Goal: Task Accomplishment & Management: Use online tool/utility

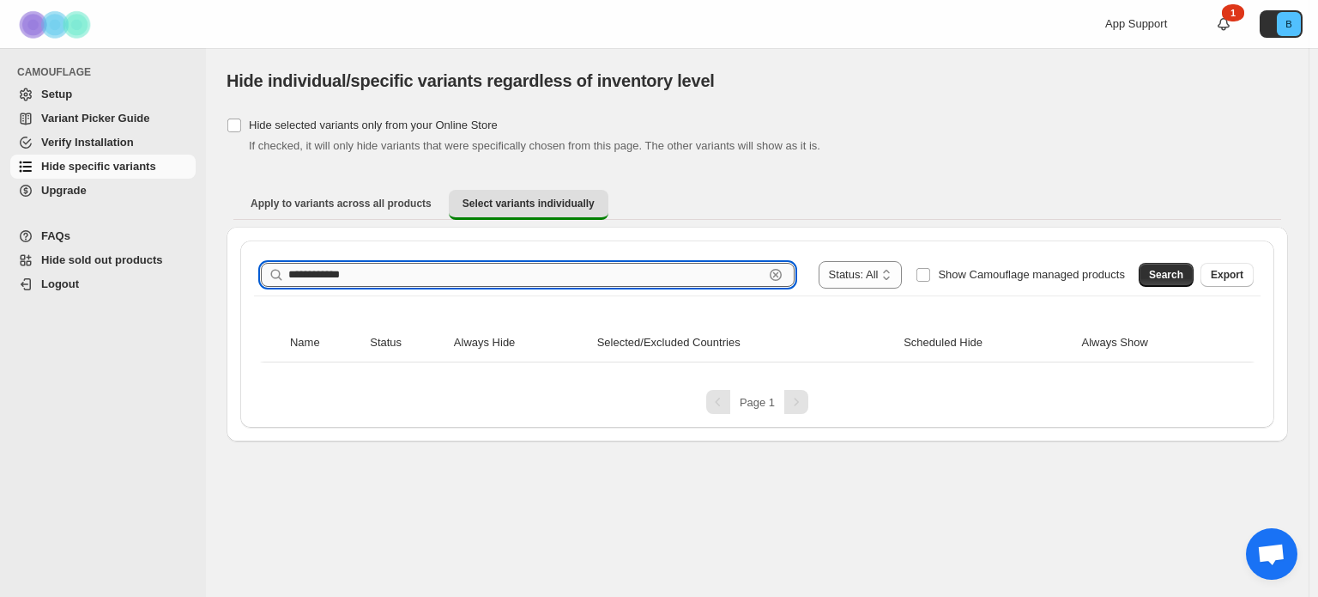
click at [556, 275] on input "**********" at bounding box center [526, 275] width 476 height 24
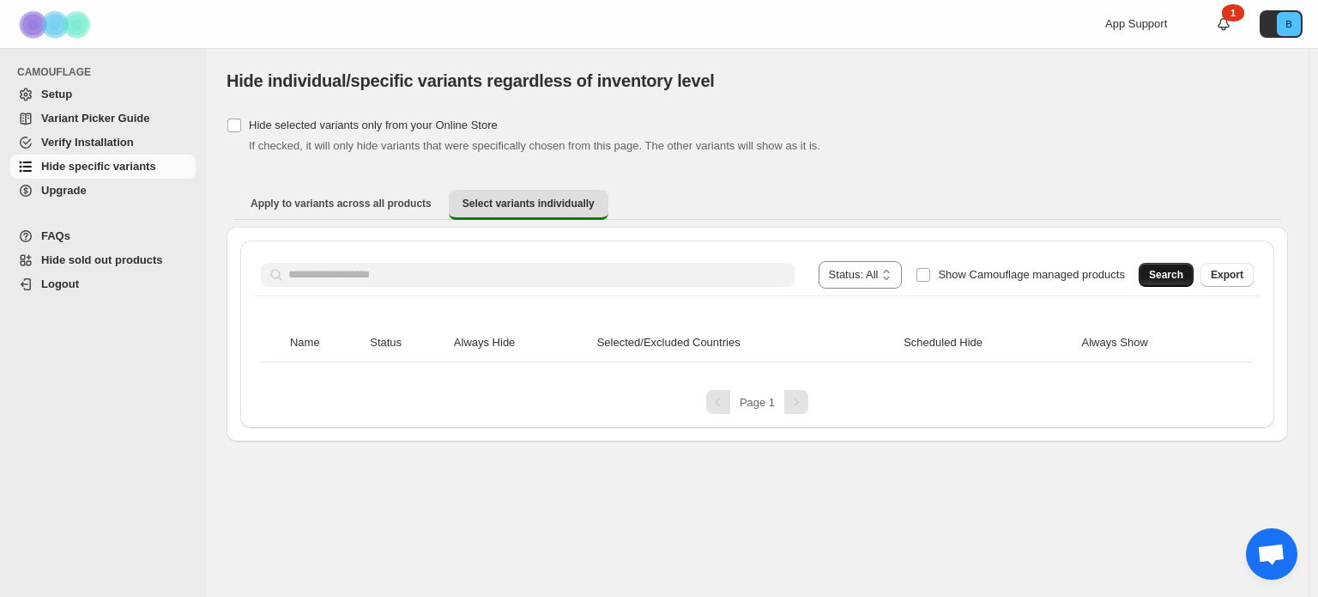
click at [1149, 275] on button "Search" at bounding box center [1166, 275] width 55 height 24
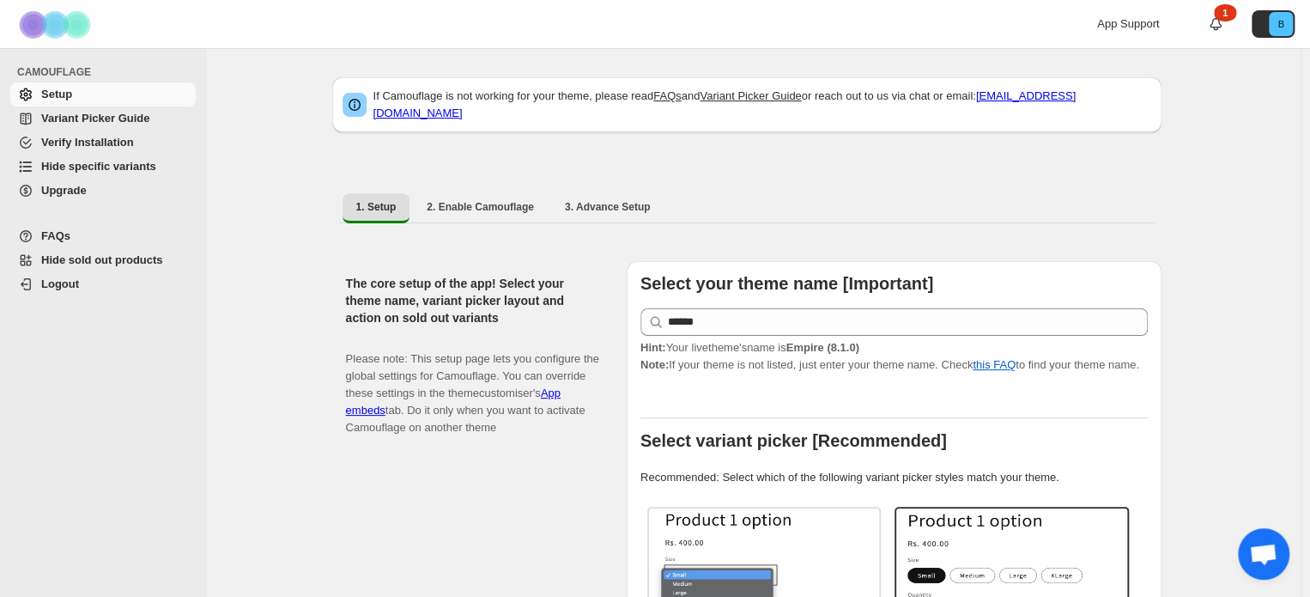
click at [116, 163] on span "Hide specific variants" at bounding box center [98, 166] width 115 height 13
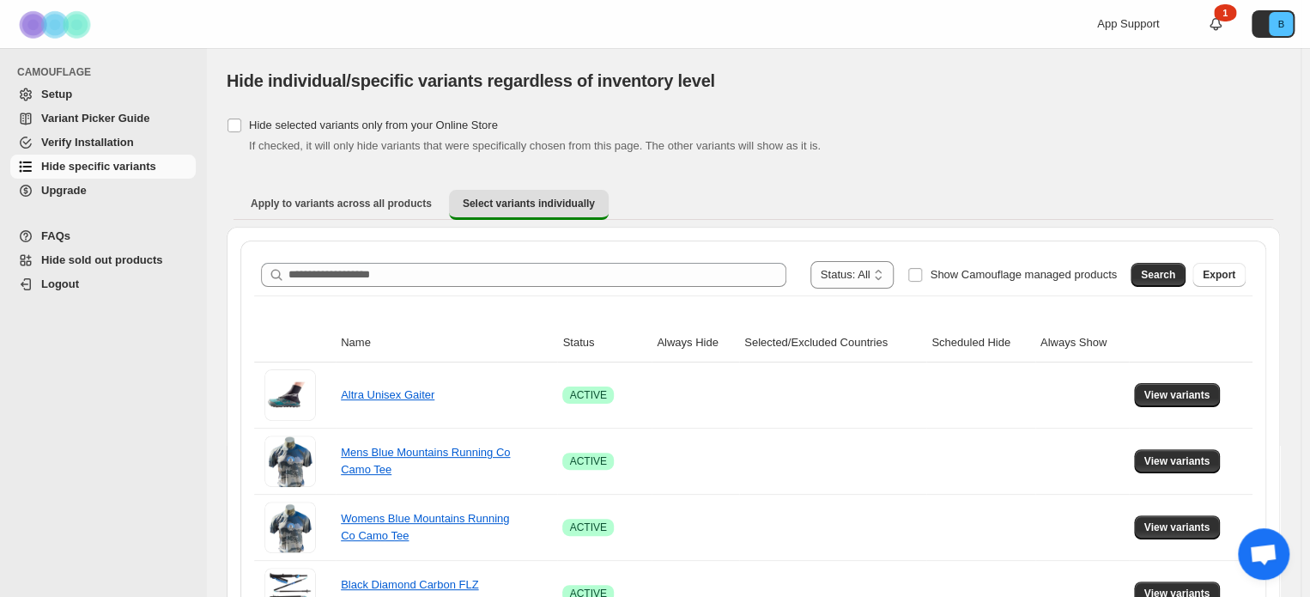
click at [907, 267] on span at bounding box center [901, 274] width 14 height 27
click at [1167, 265] on button "Search" at bounding box center [1157, 275] width 55 height 24
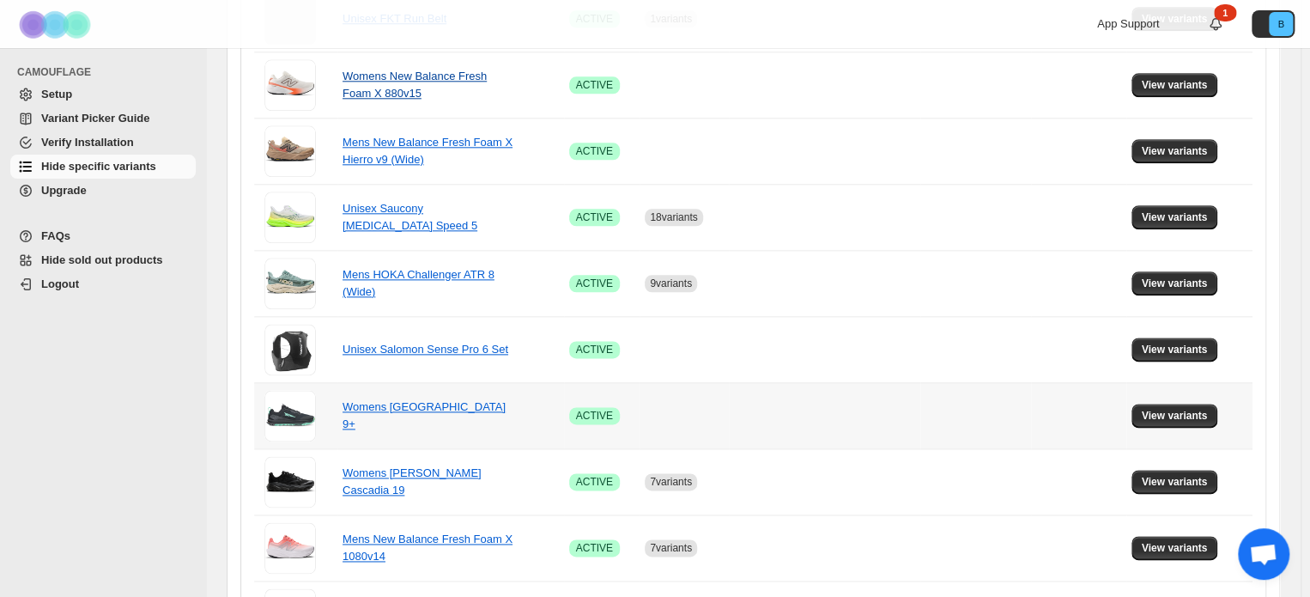
scroll to position [687, 0]
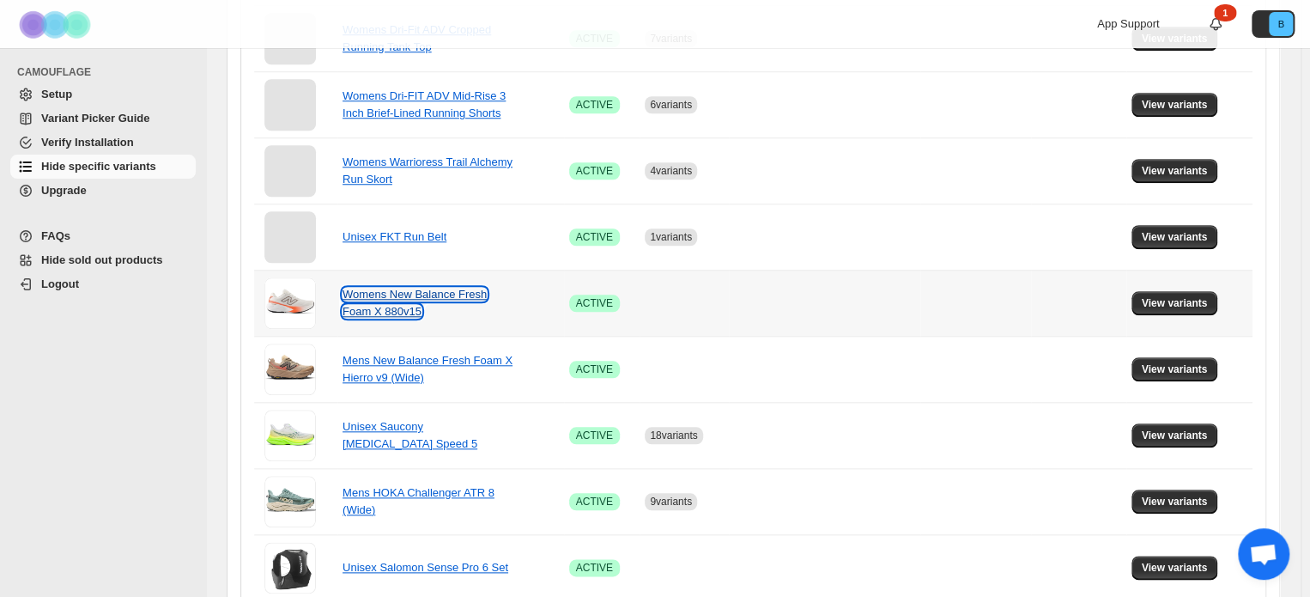
click at [381, 299] on link "Womens New Balance Fresh Foam X 880v15" at bounding box center [414, 303] width 144 height 30
click at [1171, 293] on button "View variants" at bounding box center [1174, 303] width 87 height 24
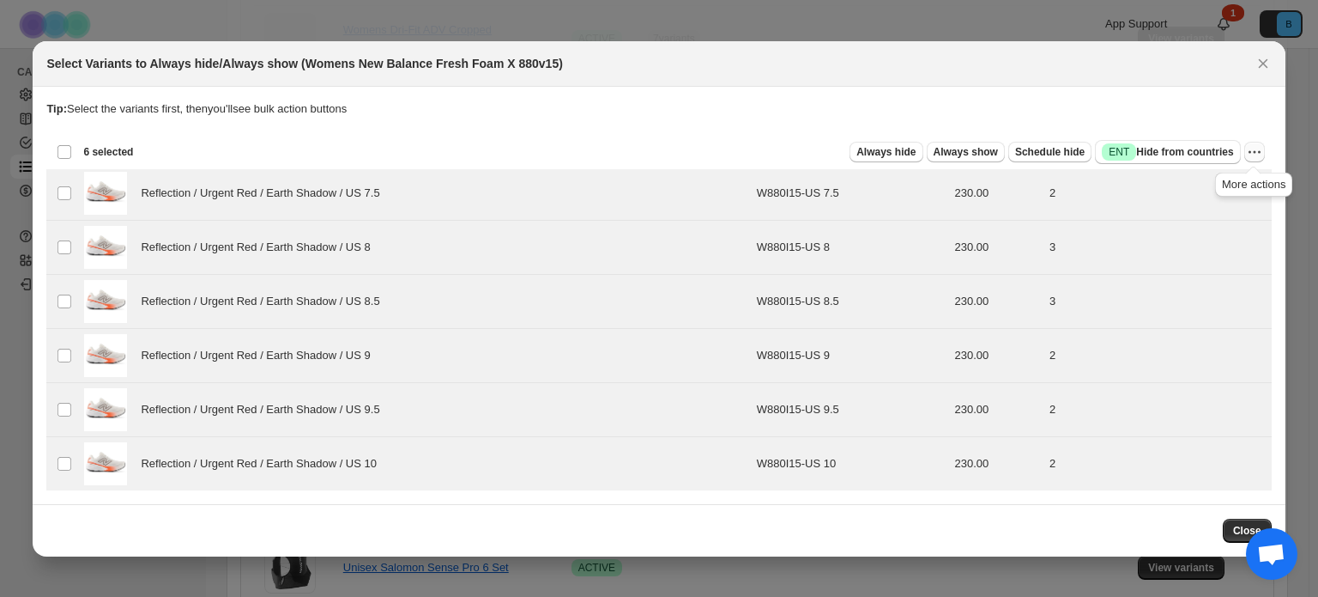
click at [1256, 146] on icon "More actions" at bounding box center [1254, 151] width 17 height 17
click at [1153, 187] on span "Undo always hide" at bounding box center [1174, 185] width 88 height 13
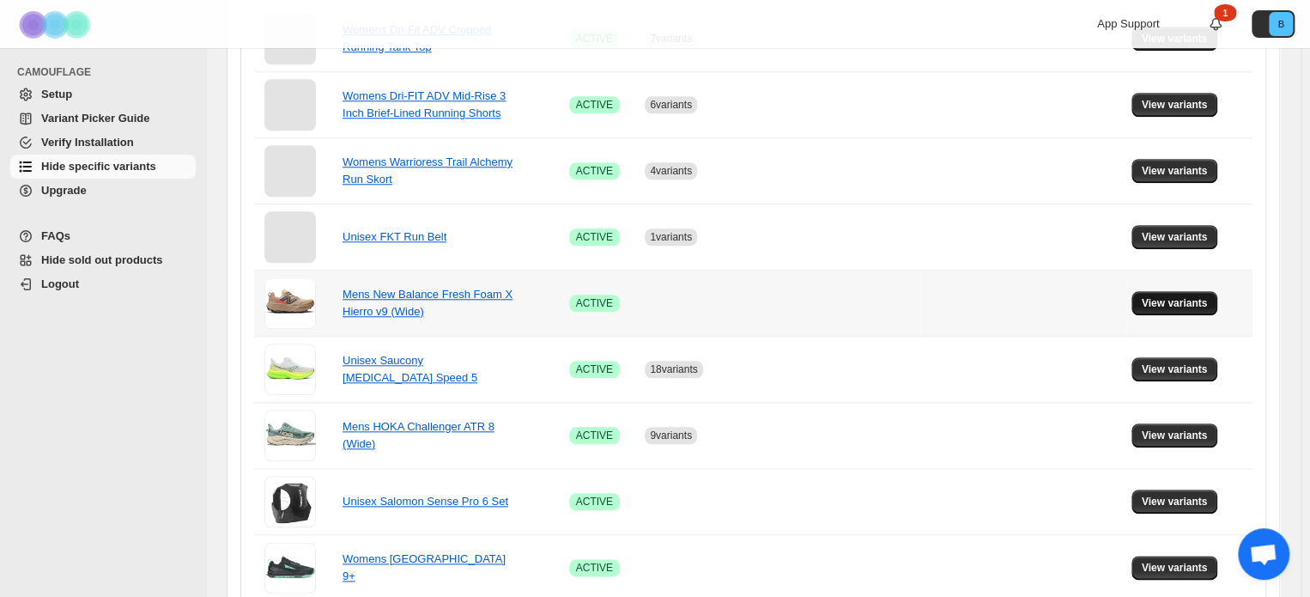
click at [1170, 308] on button "View variants" at bounding box center [1174, 303] width 87 height 24
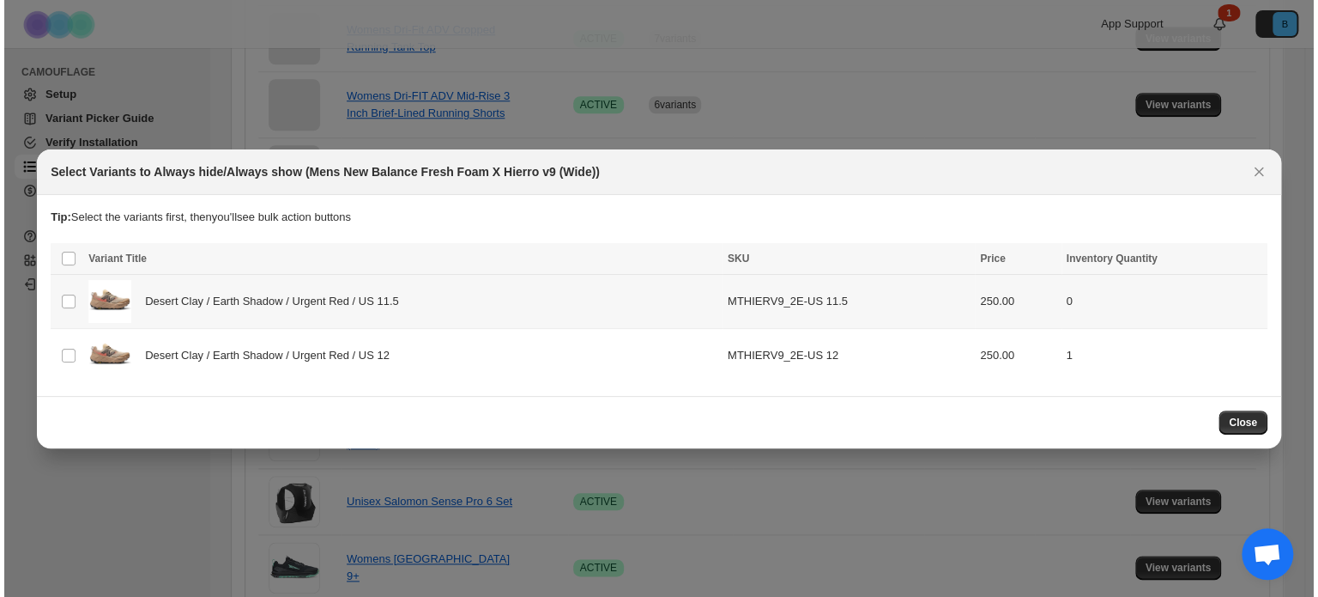
scroll to position [0, 0]
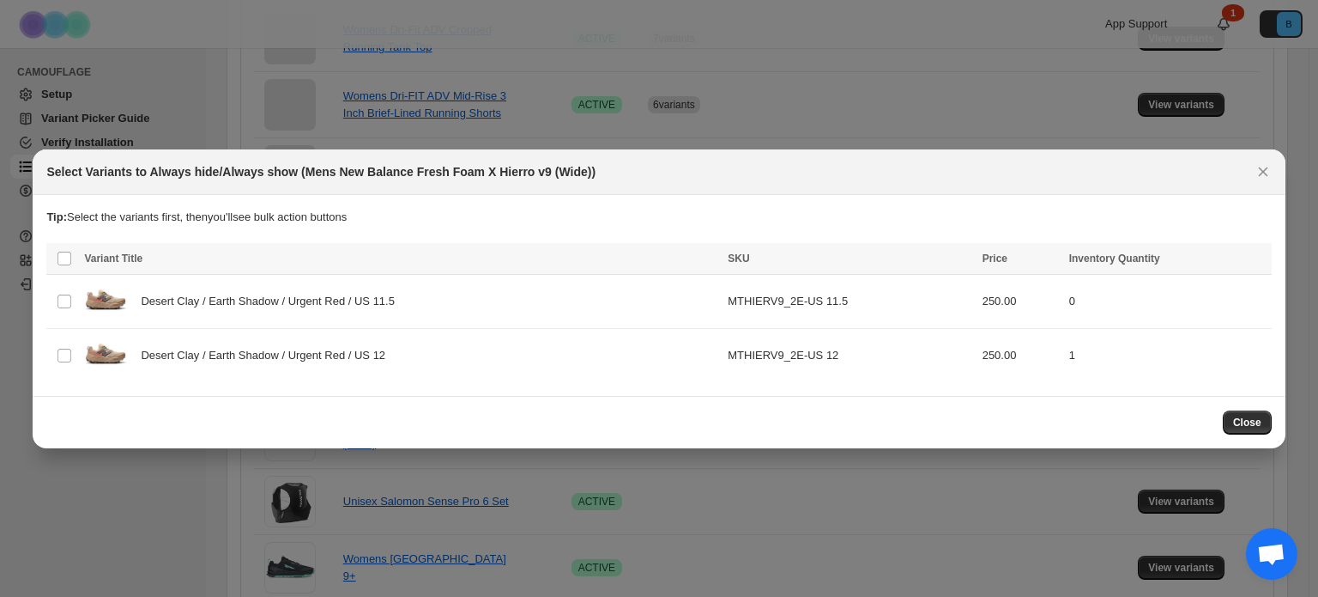
click at [56, 256] on th "Select all product variants" at bounding box center [62, 259] width 33 height 32
click at [91, 256] on span "Variant Title" at bounding box center [113, 258] width 58 height 12
click at [74, 256] on th "Select all product variants" at bounding box center [62, 259] width 33 height 32
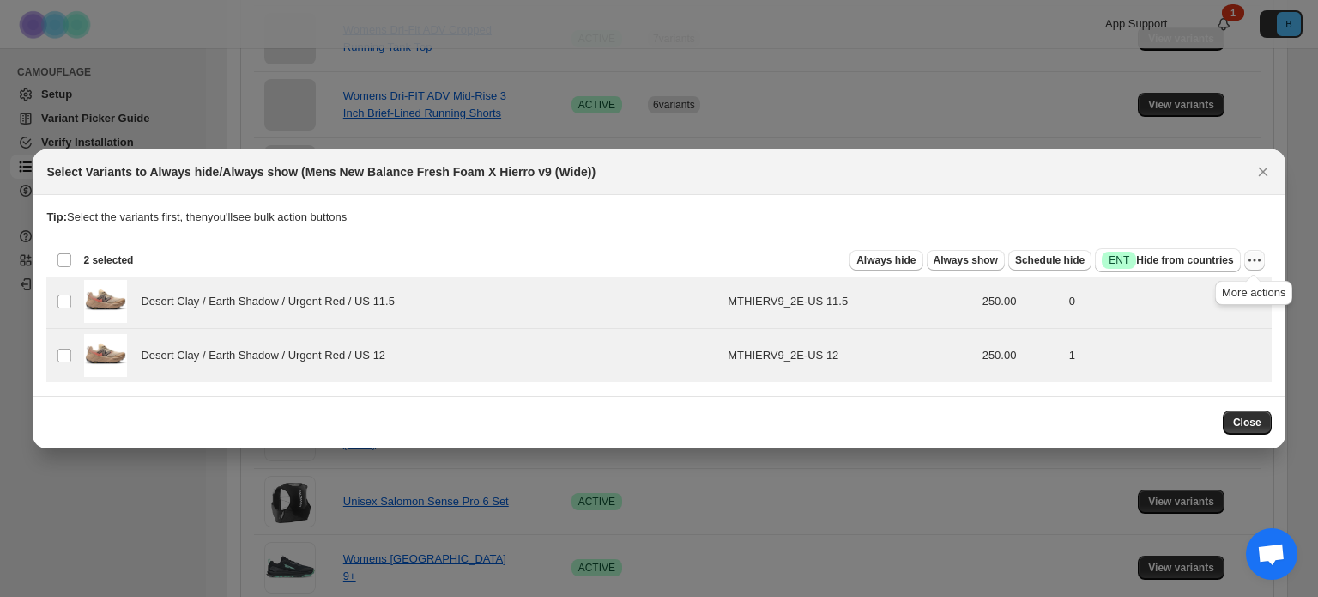
click at [1255, 255] on icon "More actions" at bounding box center [1254, 259] width 17 height 17
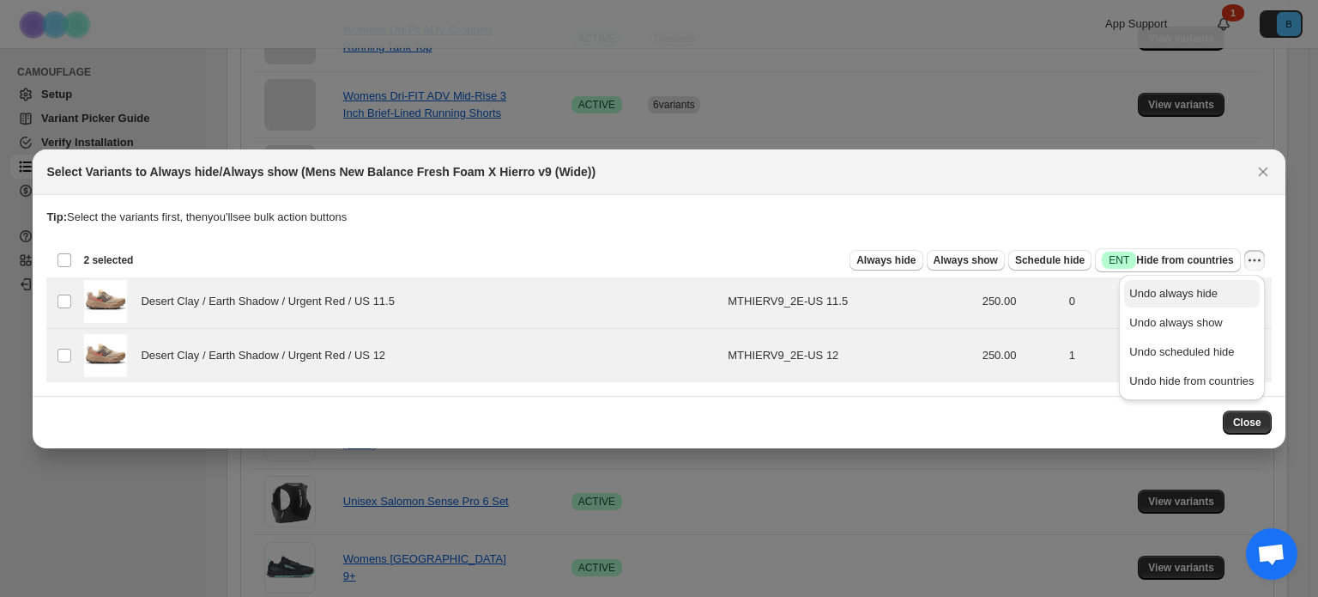
click at [1157, 290] on span "Undo always hide" at bounding box center [1174, 293] width 88 height 13
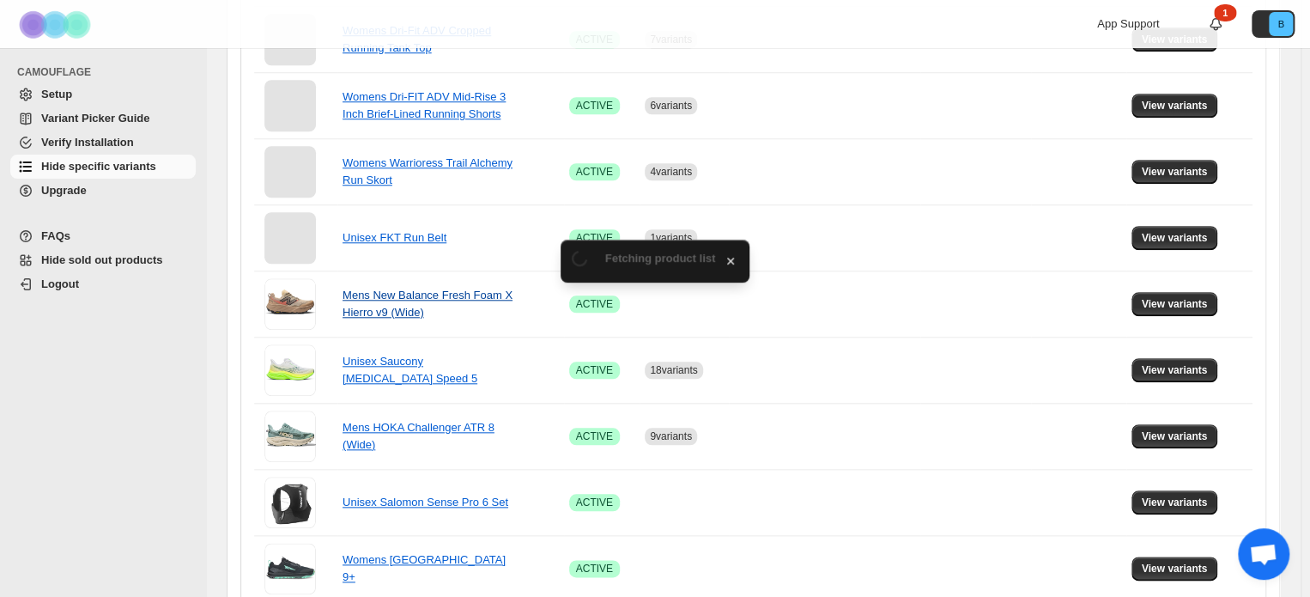
scroll to position [687, 0]
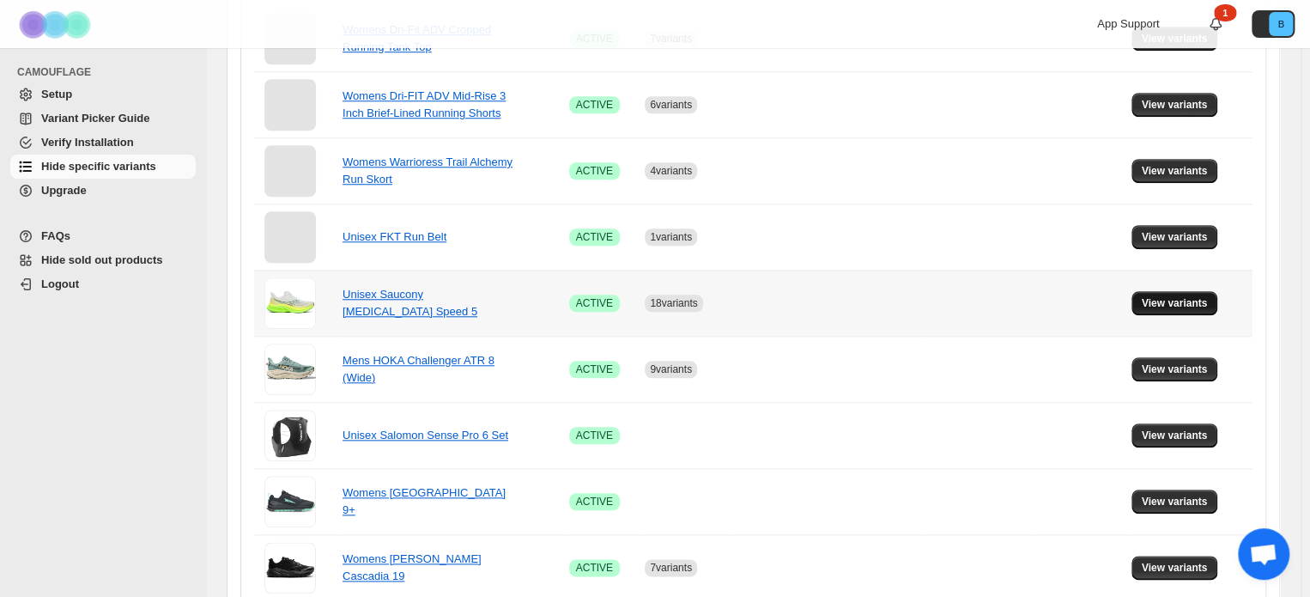
click at [1171, 301] on span "View variants" at bounding box center [1175, 303] width 66 height 14
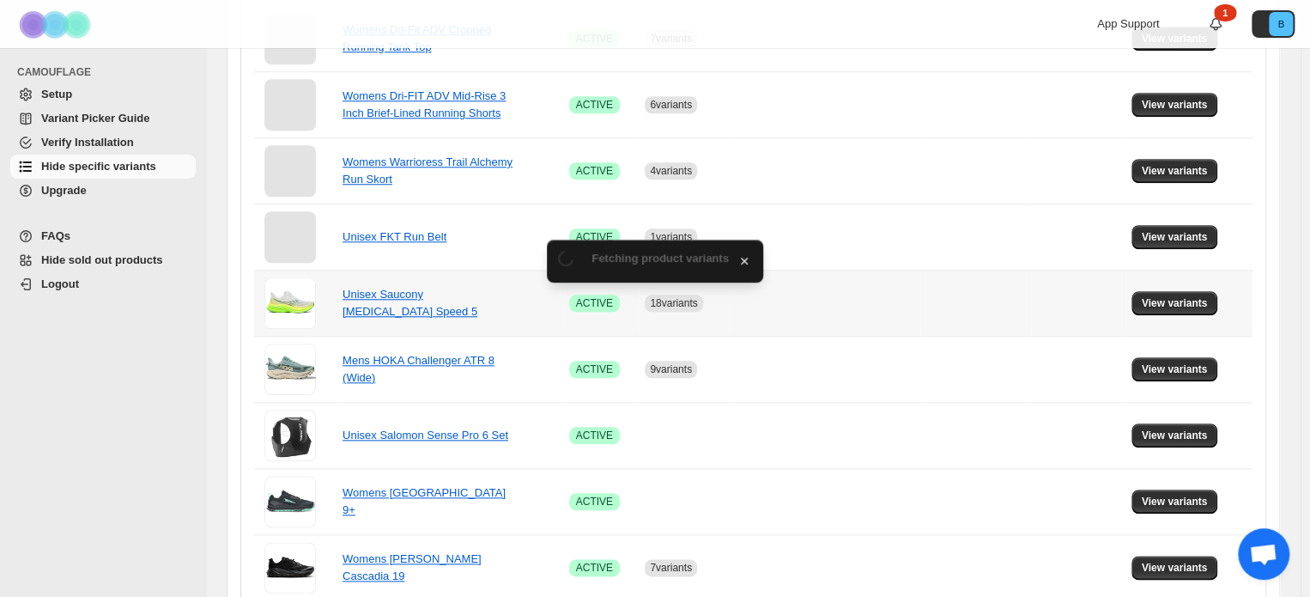
scroll to position [0, 0]
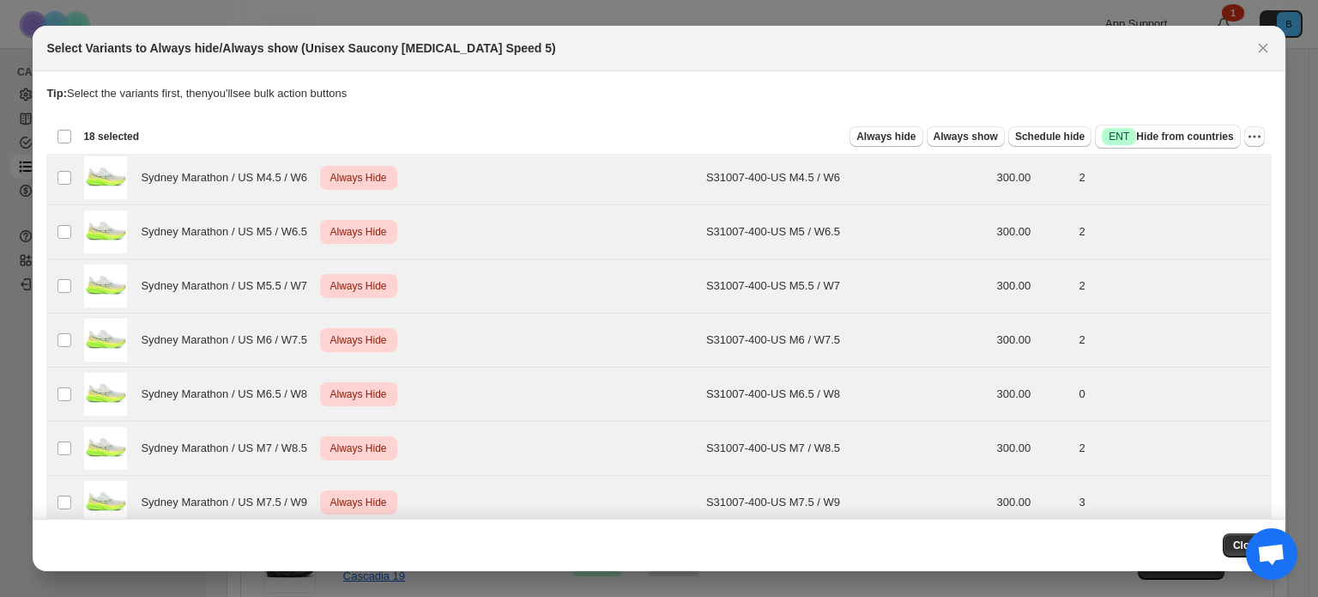
click at [1245, 137] on button "More actions" at bounding box center [1255, 136] width 21 height 21
click at [1196, 164] on span "Undo always hide" at bounding box center [1165, 169] width 88 height 13
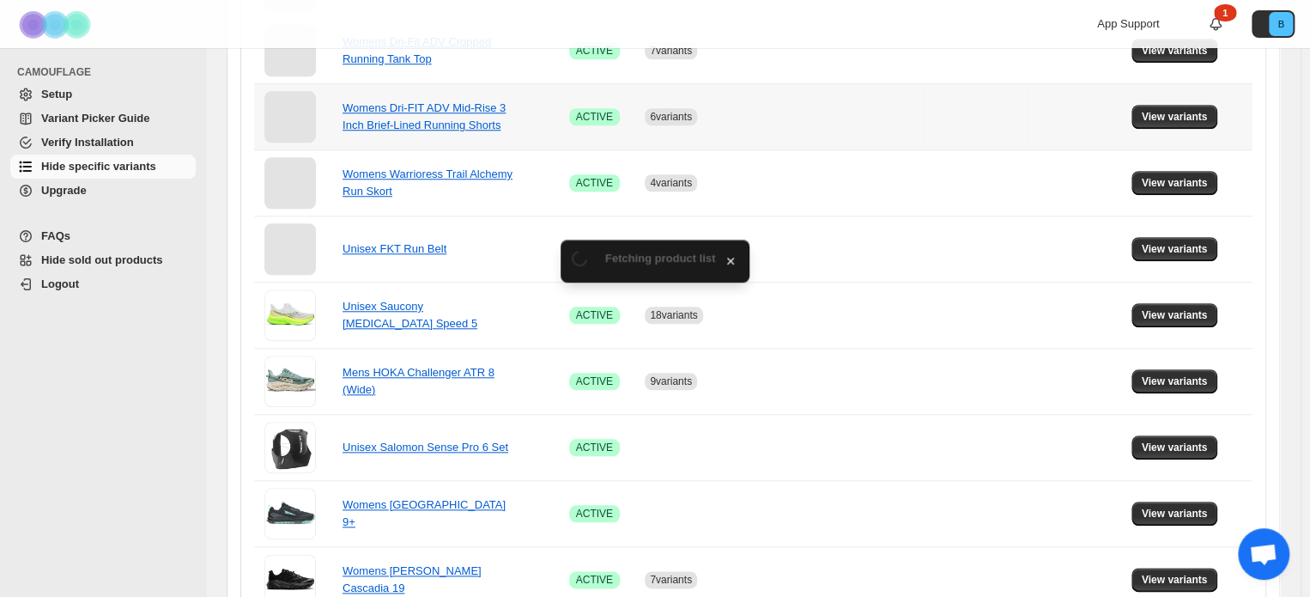
scroll to position [687, 0]
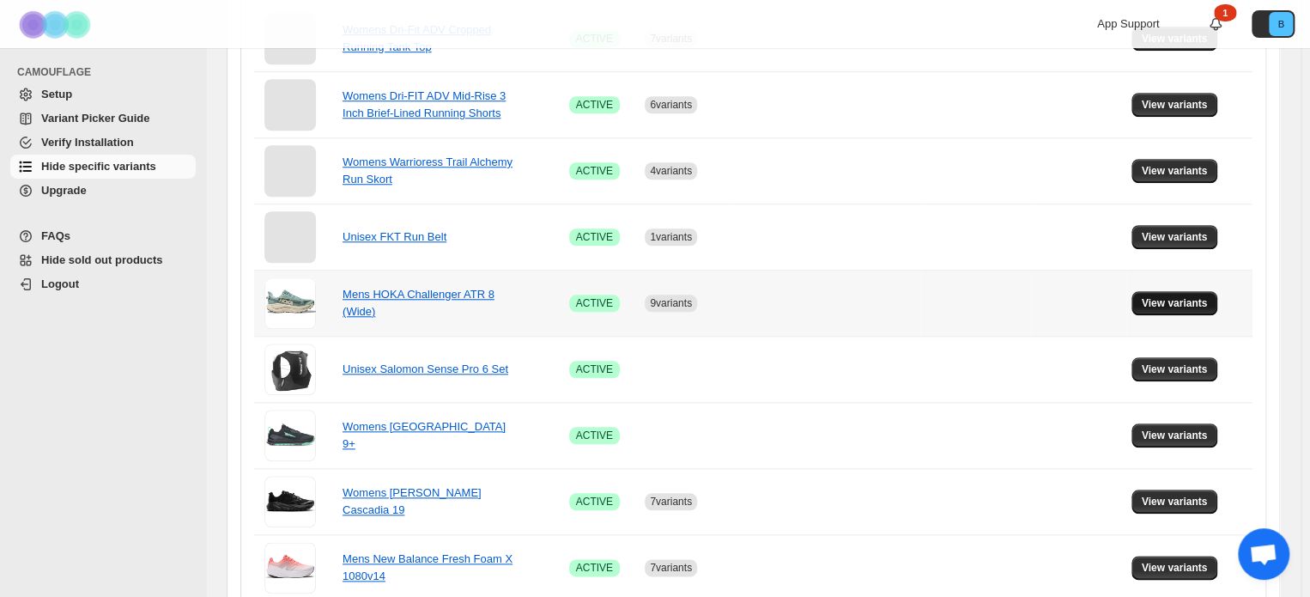
click at [1170, 300] on span "View variants" at bounding box center [1175, 303] width 66 height 14
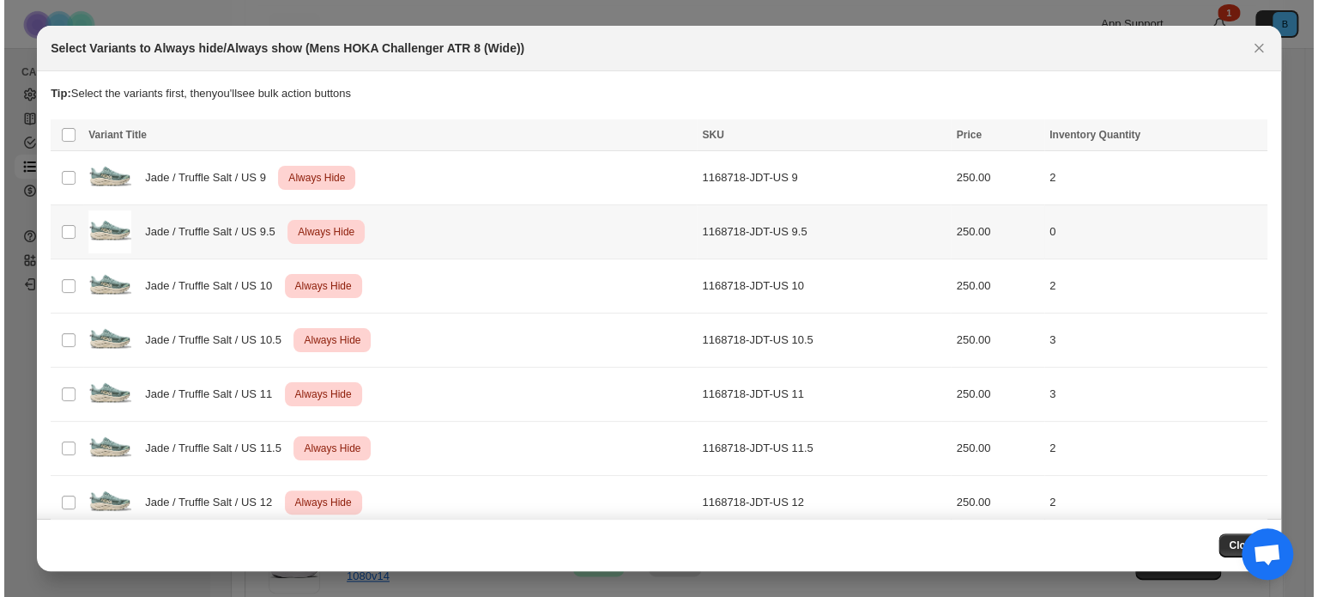
scroll to position [0, 0]
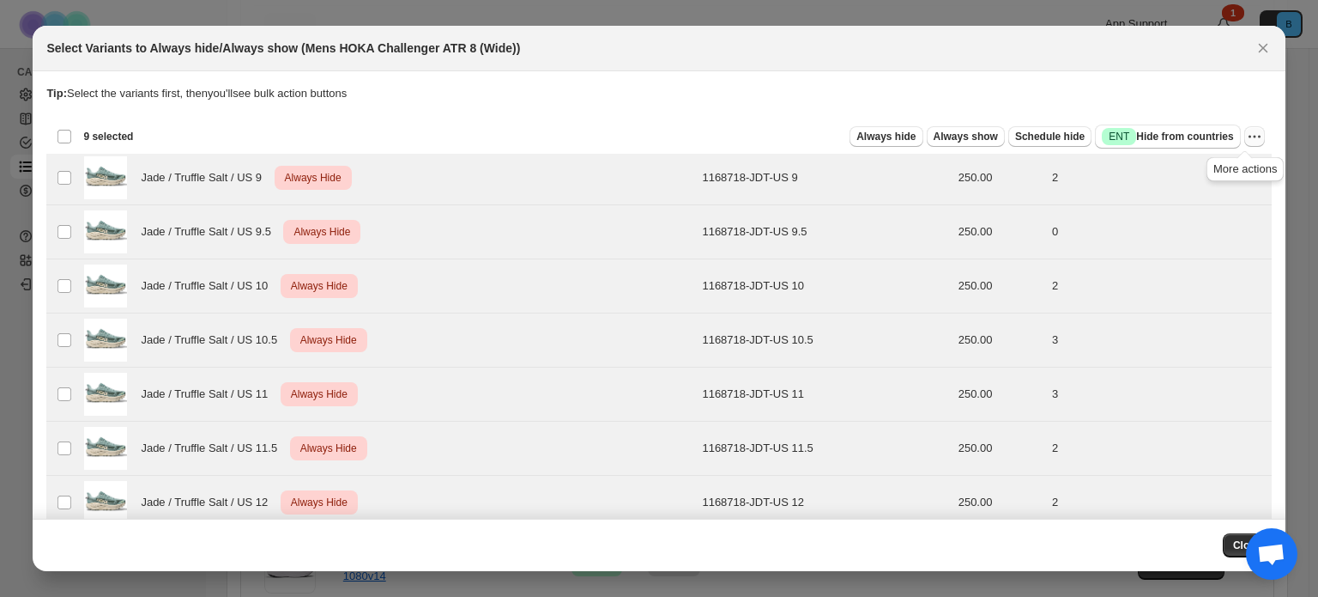
click at [1246, 137] on icon "More actions" at bounding box center [1254, 136] width 17 height 17
click at [1202, 164] on span "Undo always hide" at bounding box center [1165, 169] width 88 height 13
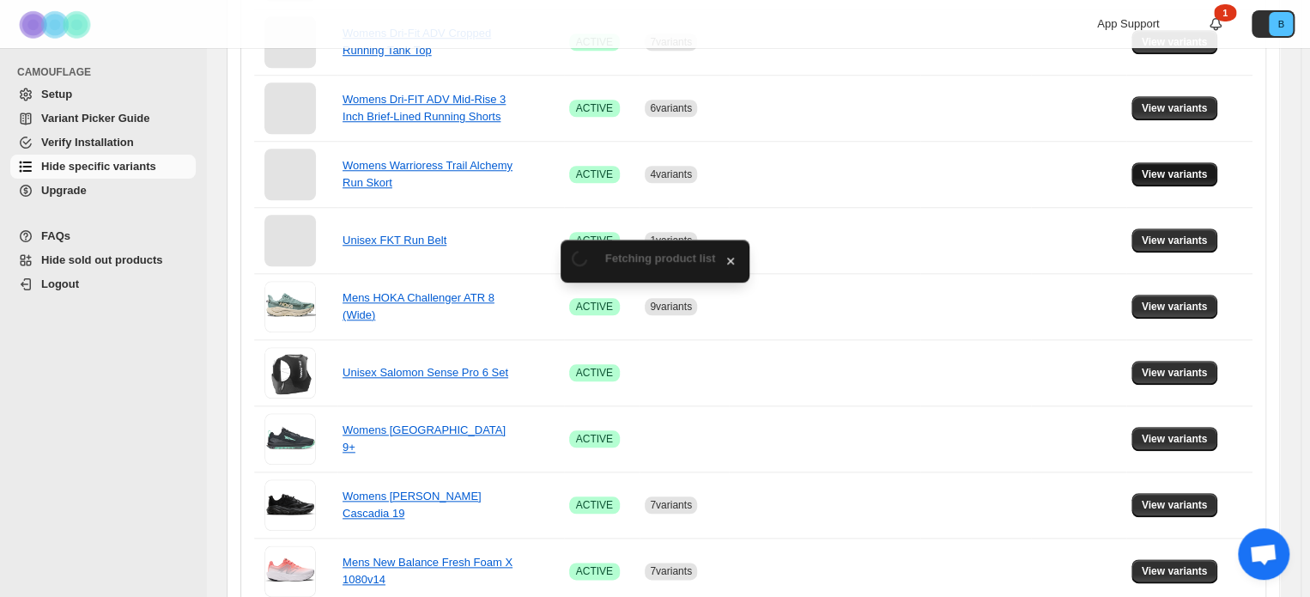
scroll to position [687, 0]
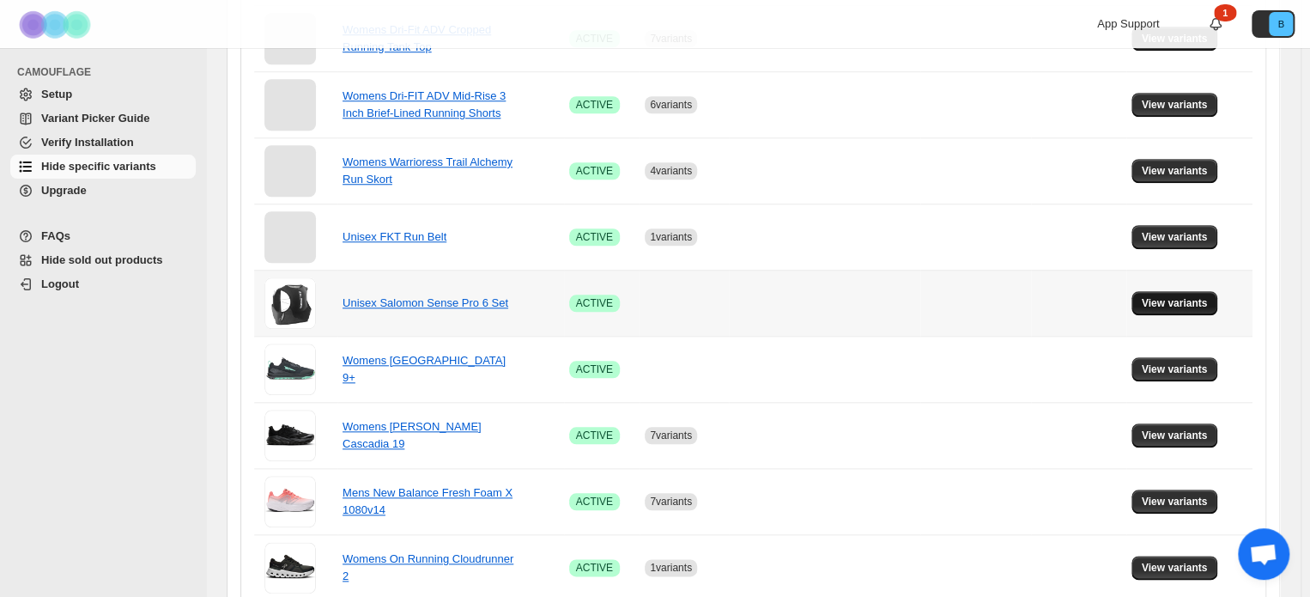
click at [1193, 304] on span "View variants" at bounding box center [1175, 303] width 66 height 14
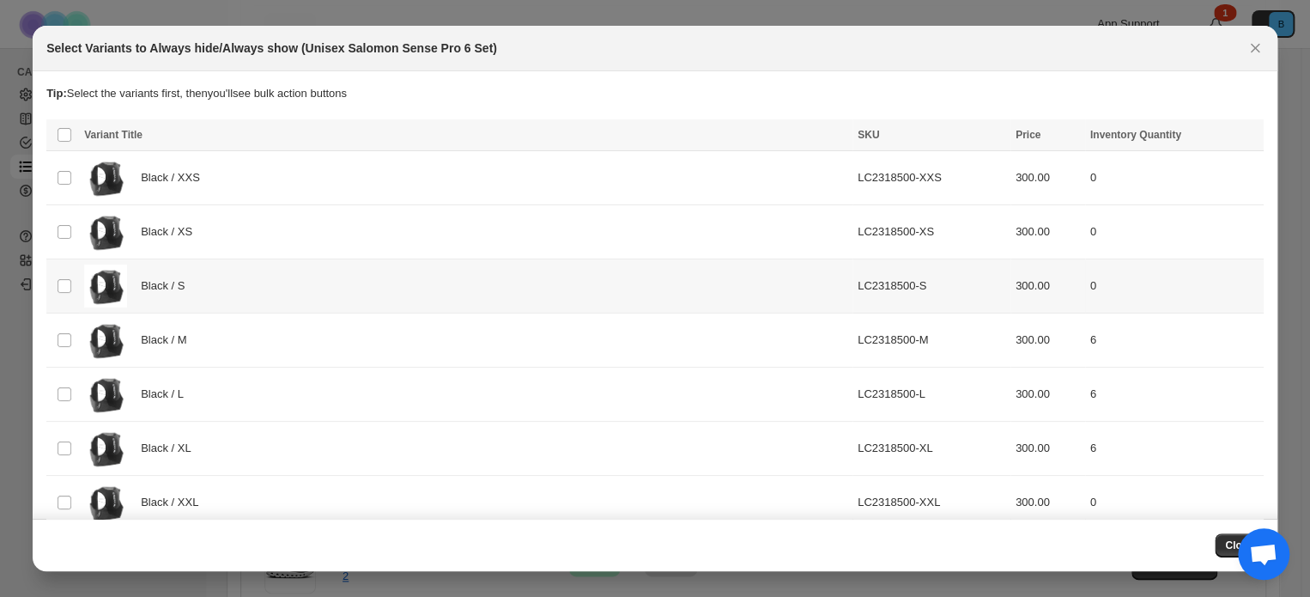
scroll to position [0, 0]
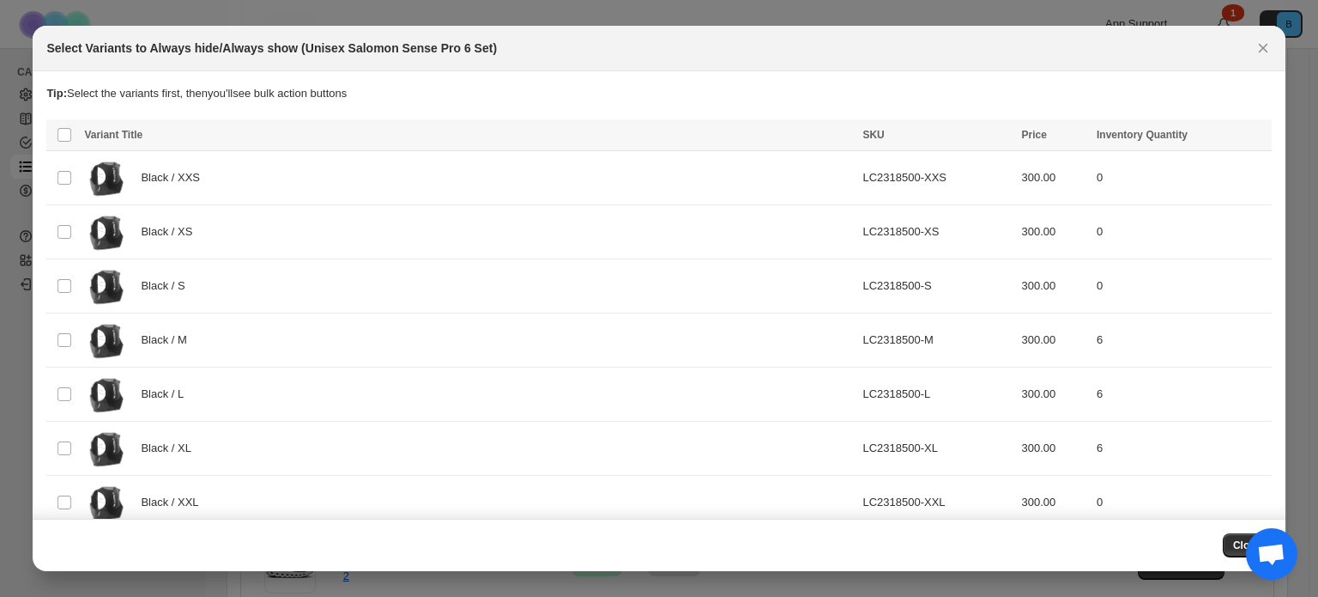
click at [71, 133] on th "Select all product variants" at bounding box center [62, 135] width 33 height 32
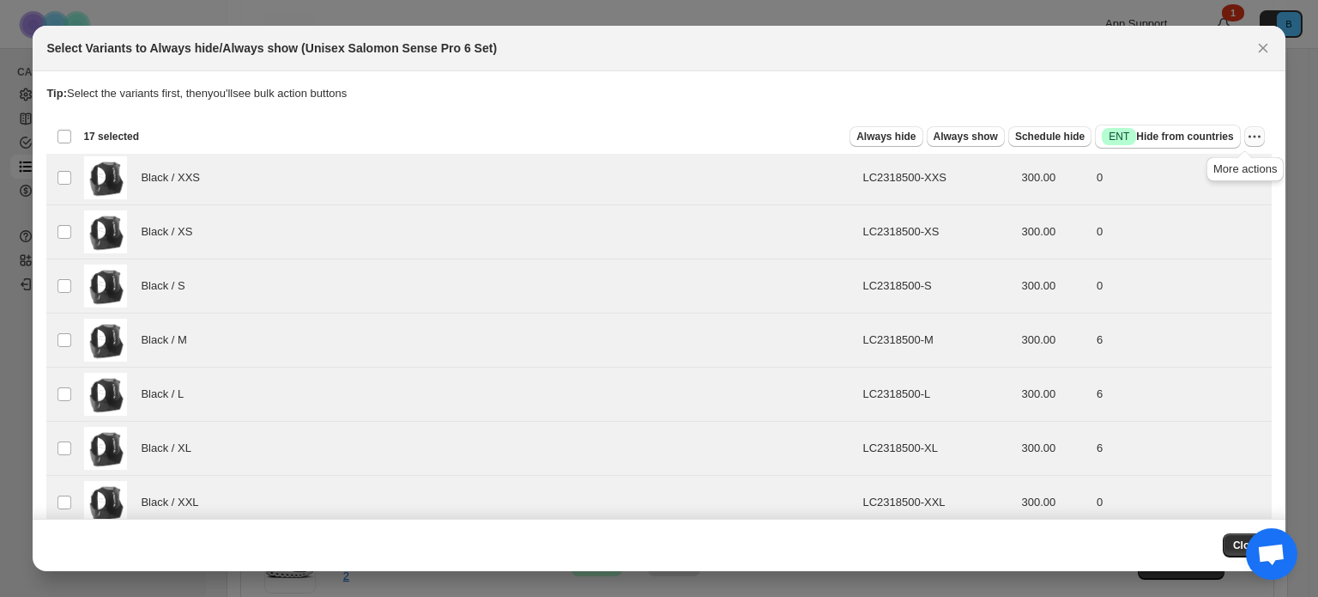
click at [1250, 131] on icon "More actions" at bounding box center [1254, 136] width 17 height 17
click at [1202, 171] on span "Undo always hide" at bounding box center [1165, 169] width 88 height 13
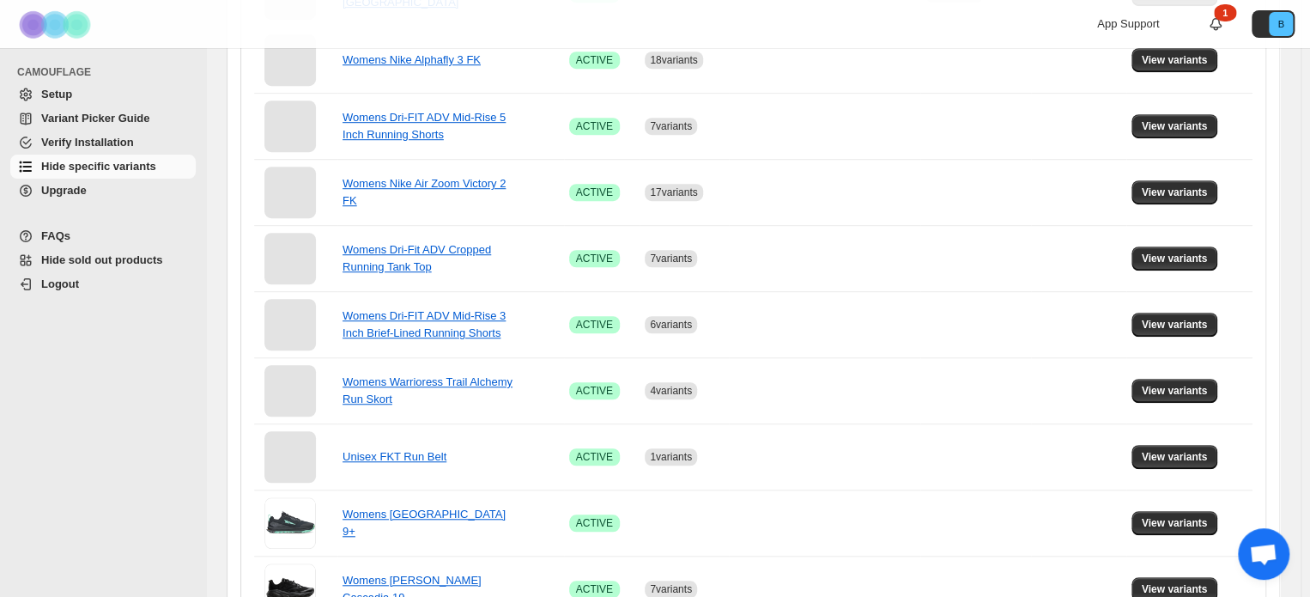
scroll to position [687, 0]
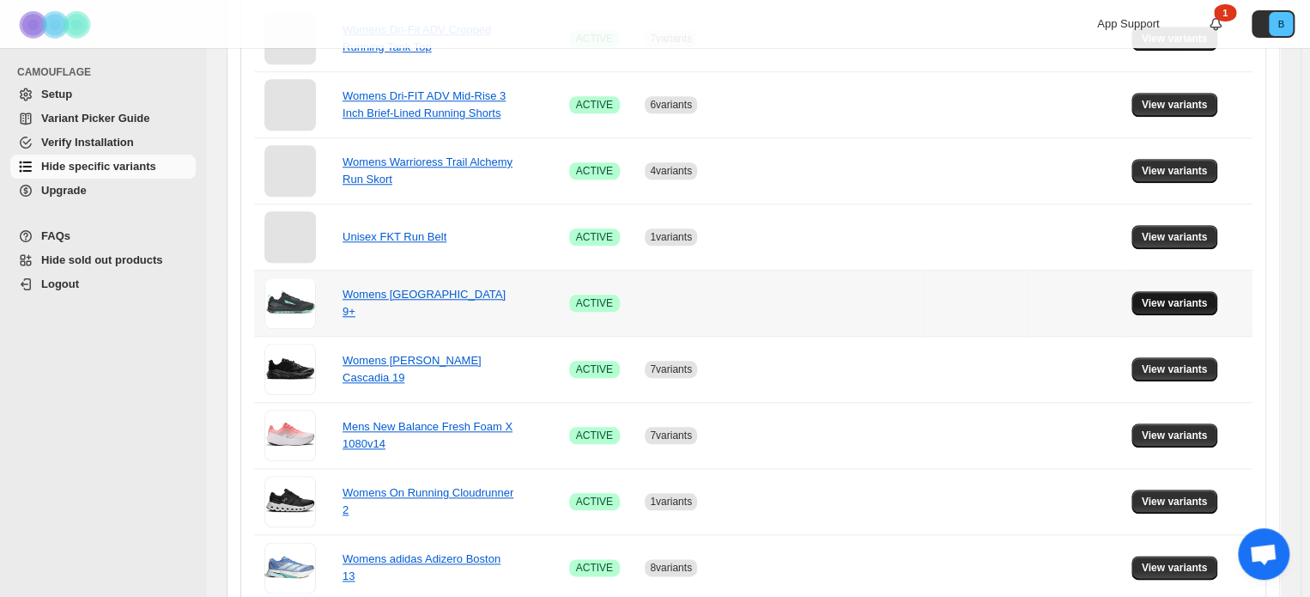
click at [1186, 302] on span "View variants" at bounding box center [1175, 303] width 66 height 14
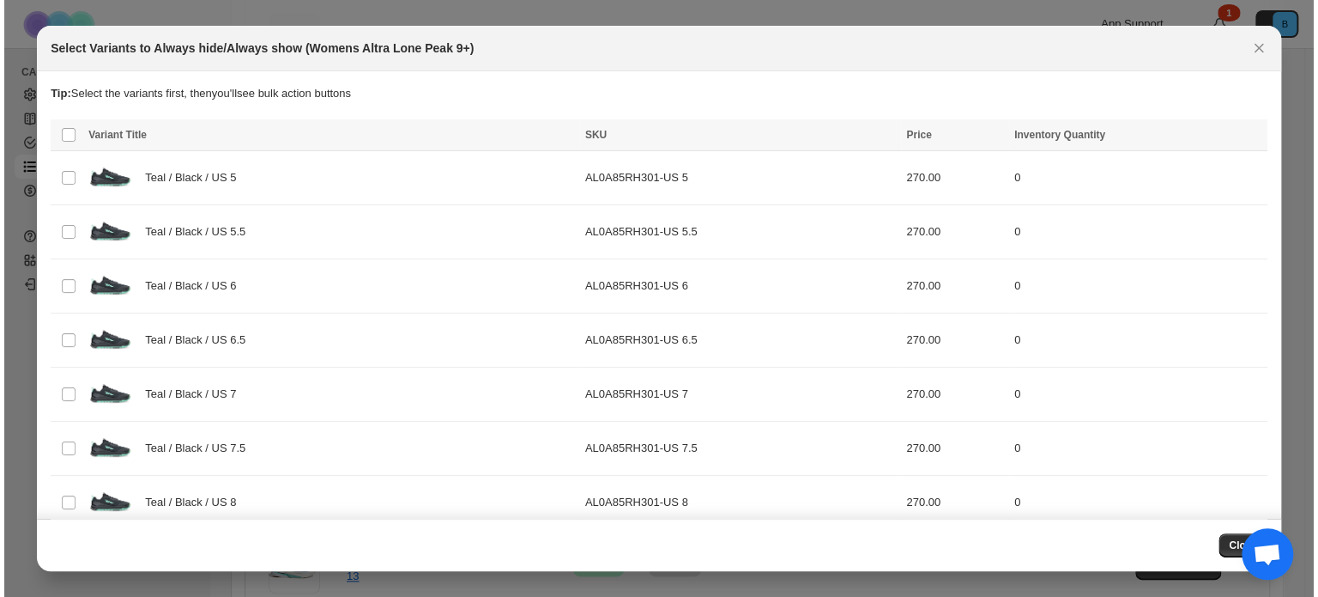
scroll to position [0, 0]
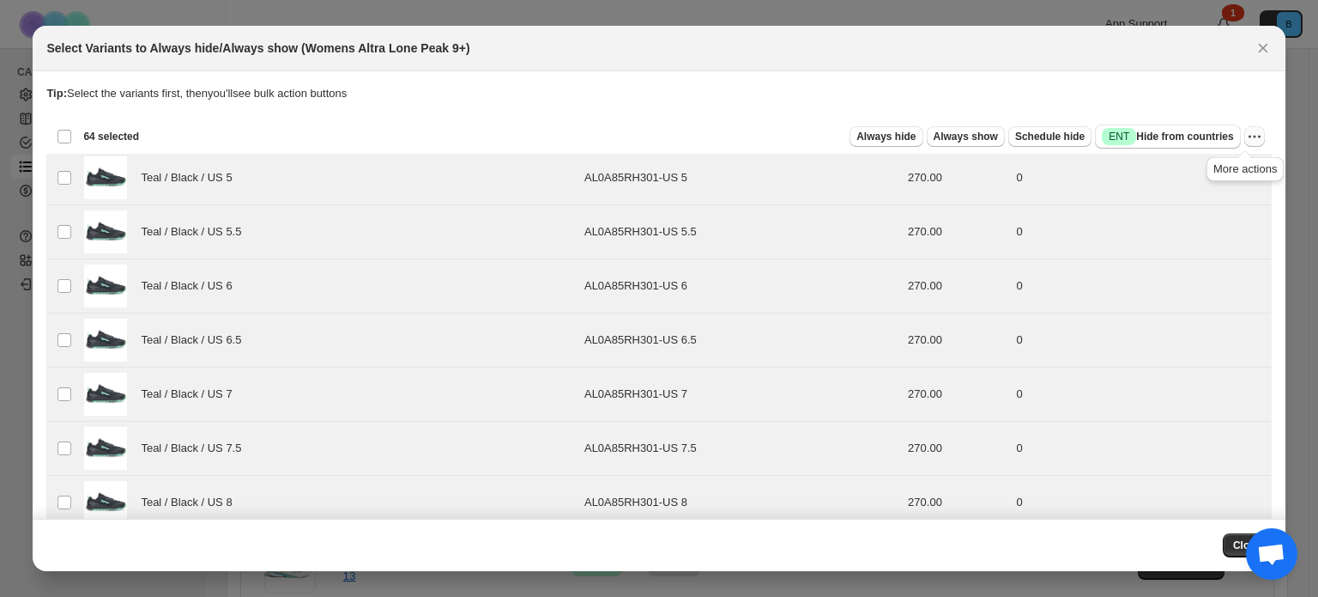
click at [1245, 135] on button "More actions" at bounding box center [1255, 136] width 21 height 21
click at [1226, 165] on span "Undo always hide" at bounding box center [1183, 169] width 124 height 17
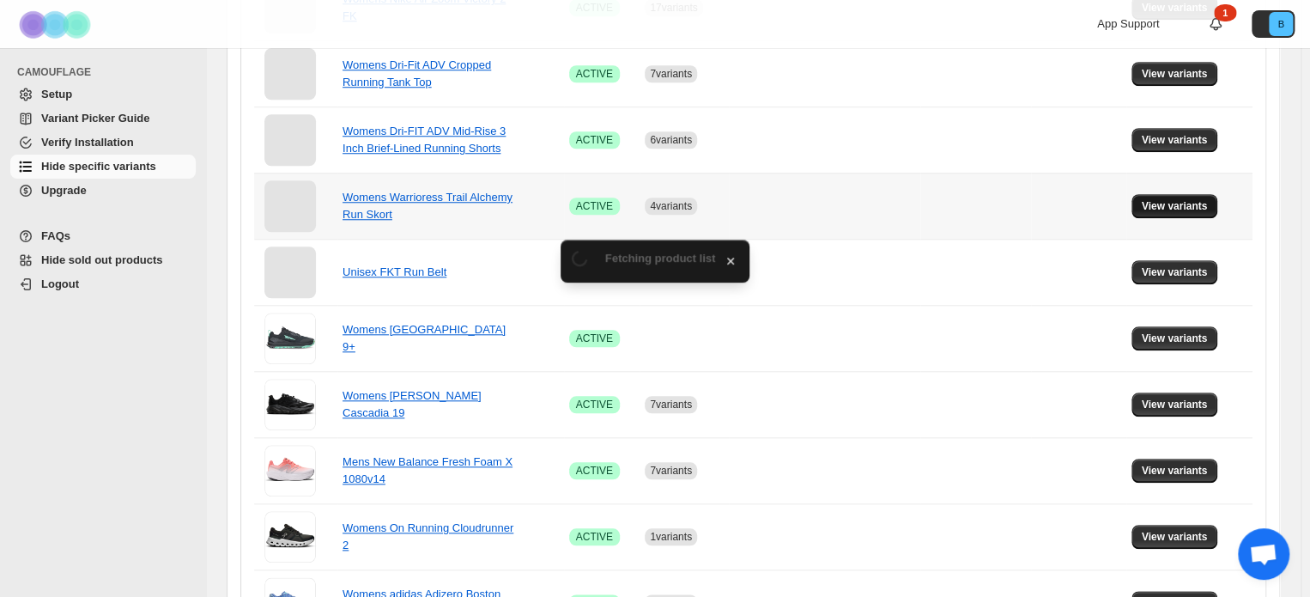
scroll to position [687, 0]
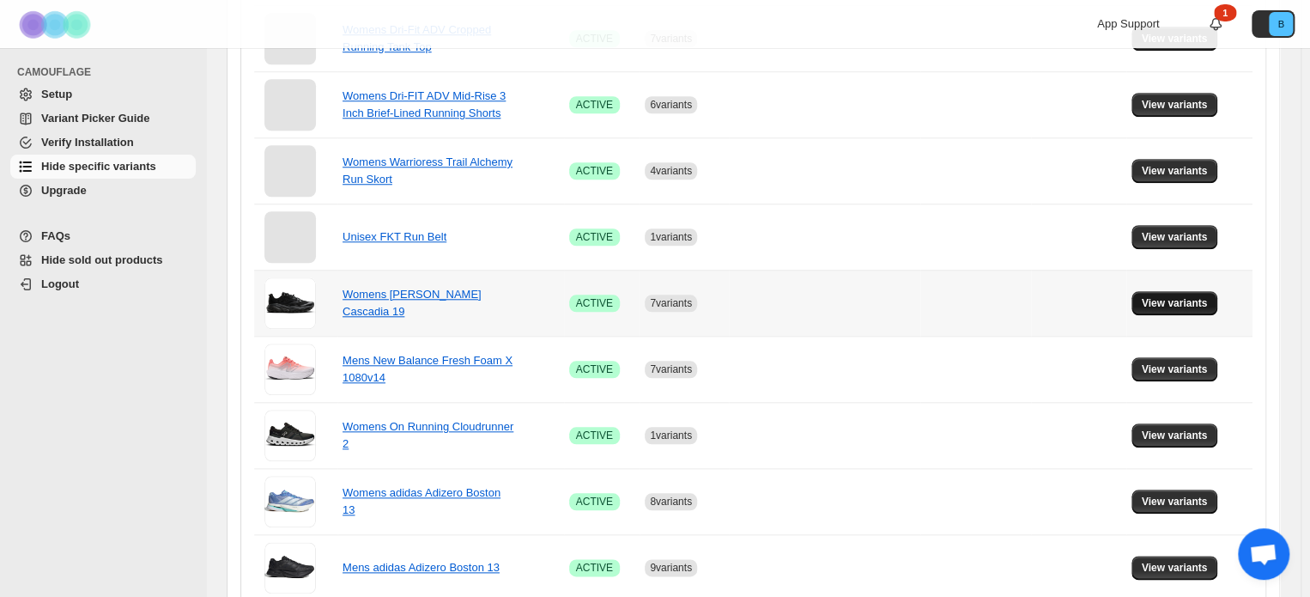
click at [1188, 299] on span "View variants" at bounding box center [1175, 303] width 66 height 14
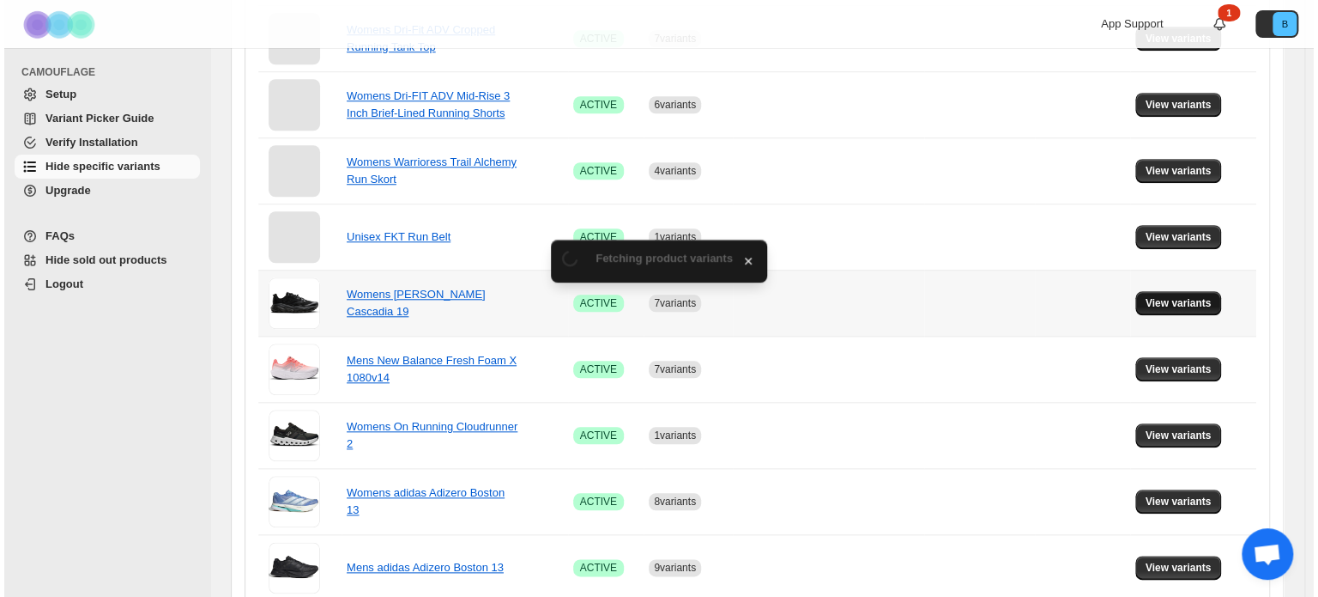
scroll to position [0, 0]
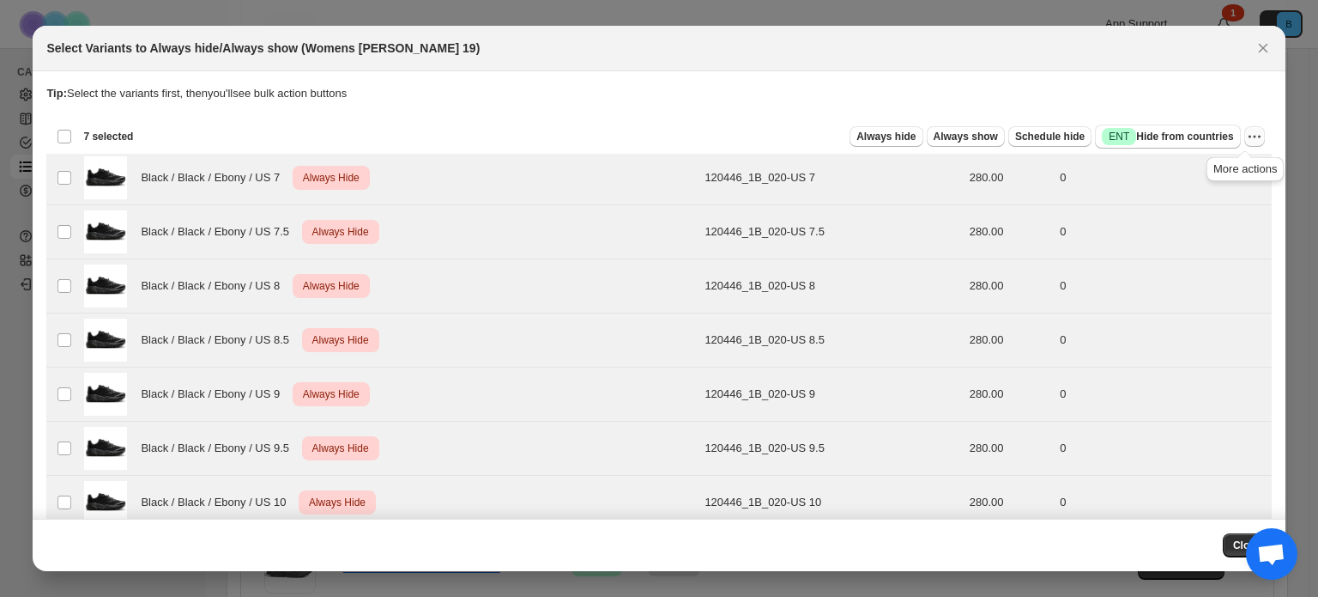
click at [1246, 135] on icon "More actions" at bounding box center [1254, 136] width 17 height 17
click at [1212, 170] on span "Undo always hide" at bounding box center [1183, 169] width 124 height 17
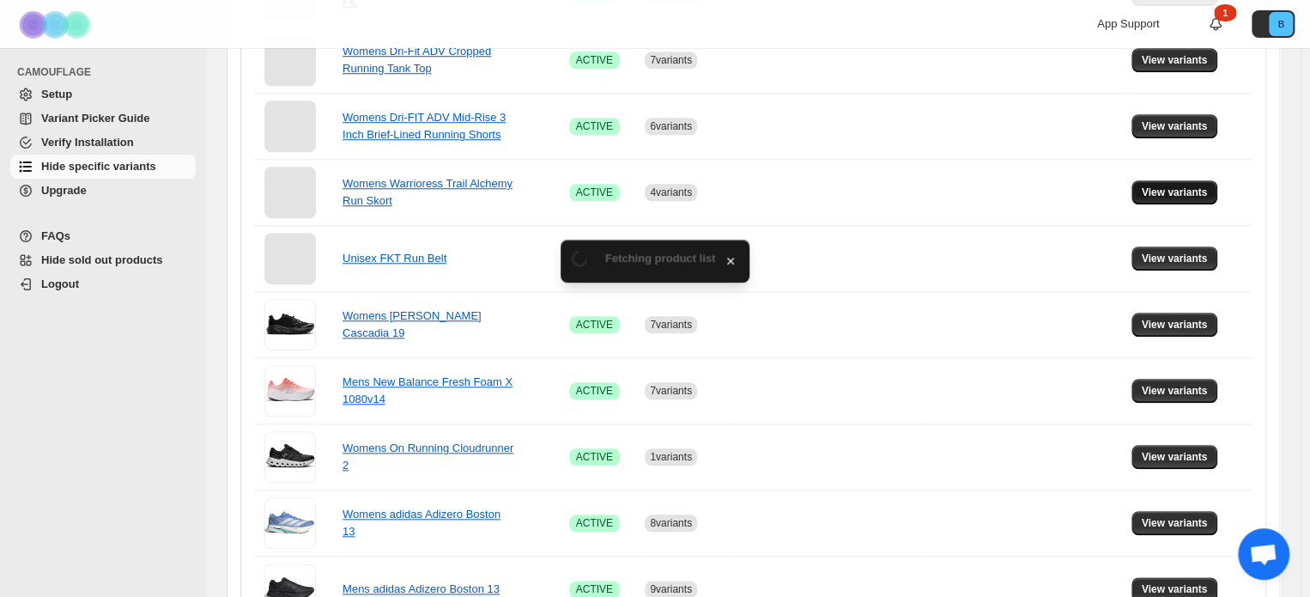
scroll to position [687, 0]
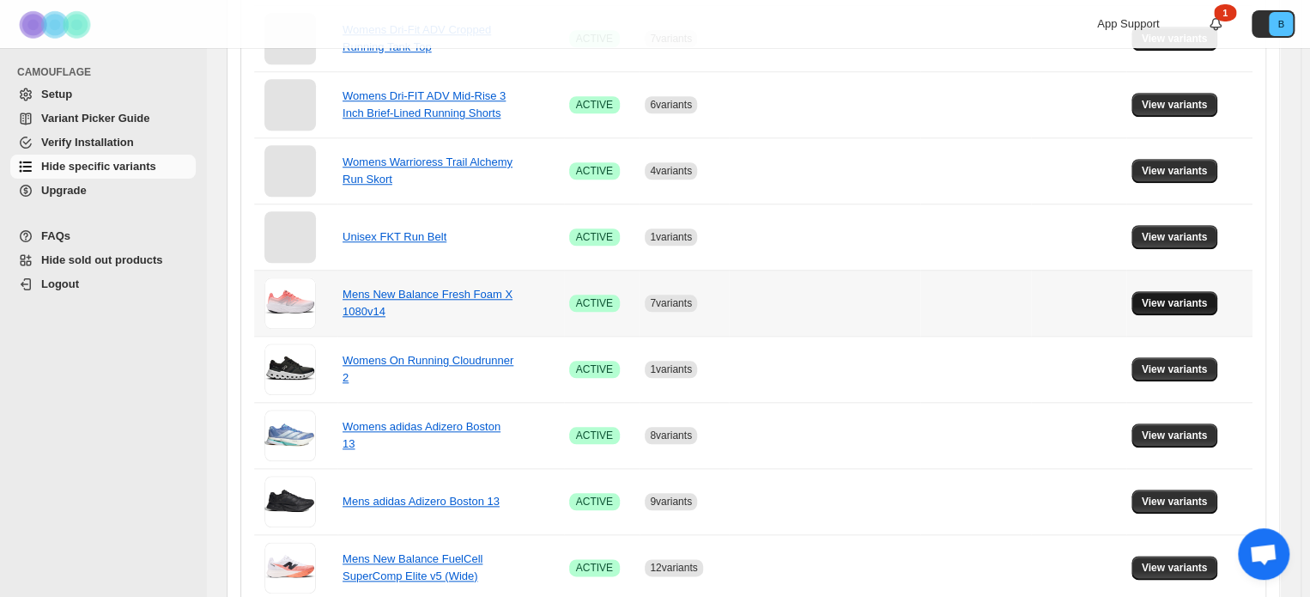
click at [1162, 296] on span "View variants" at bounding box center [1175, 303] width 66 height 14
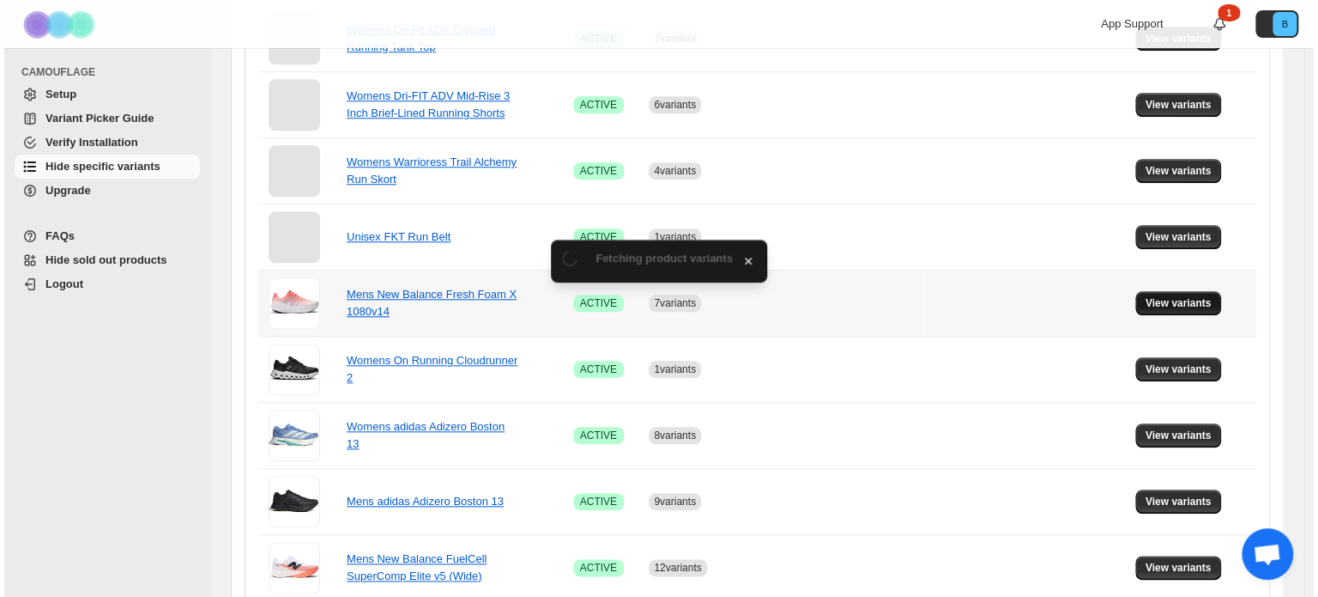
scroll to position [0, 0]
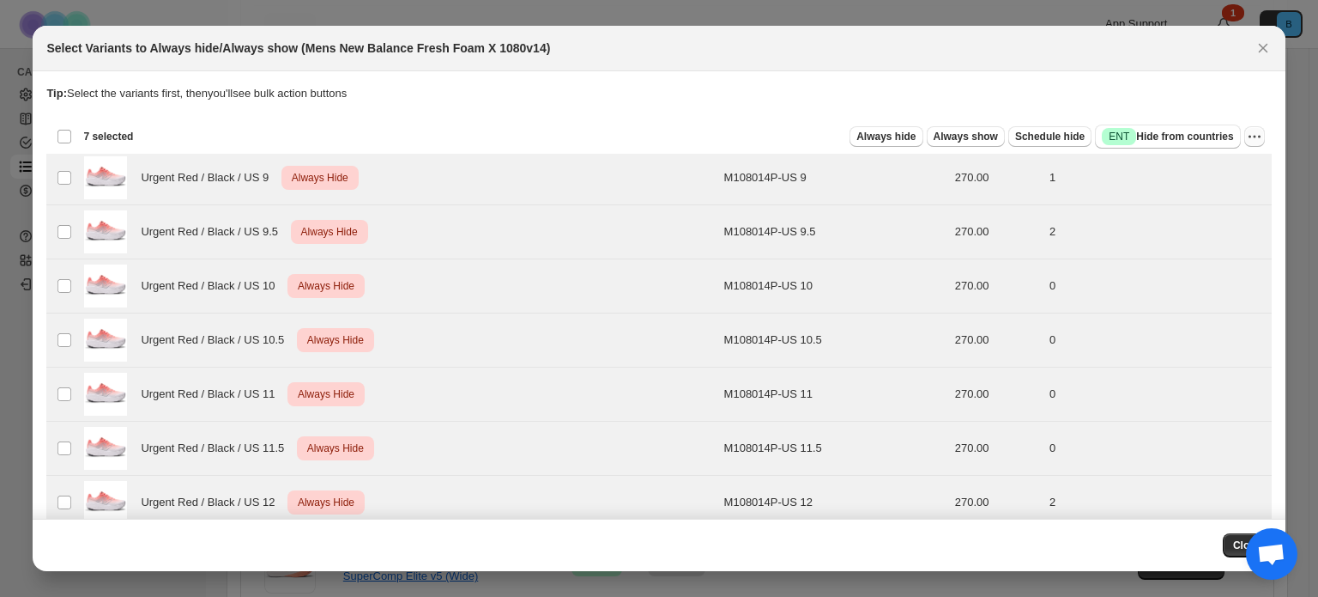
click at [1246, 131] on icon "More actions" at bounding box center [1254, 136] width 17 height 17
click at [1143, 179] on button "Undo always hide" at bounding box center [1183, 169] width 135 height 27
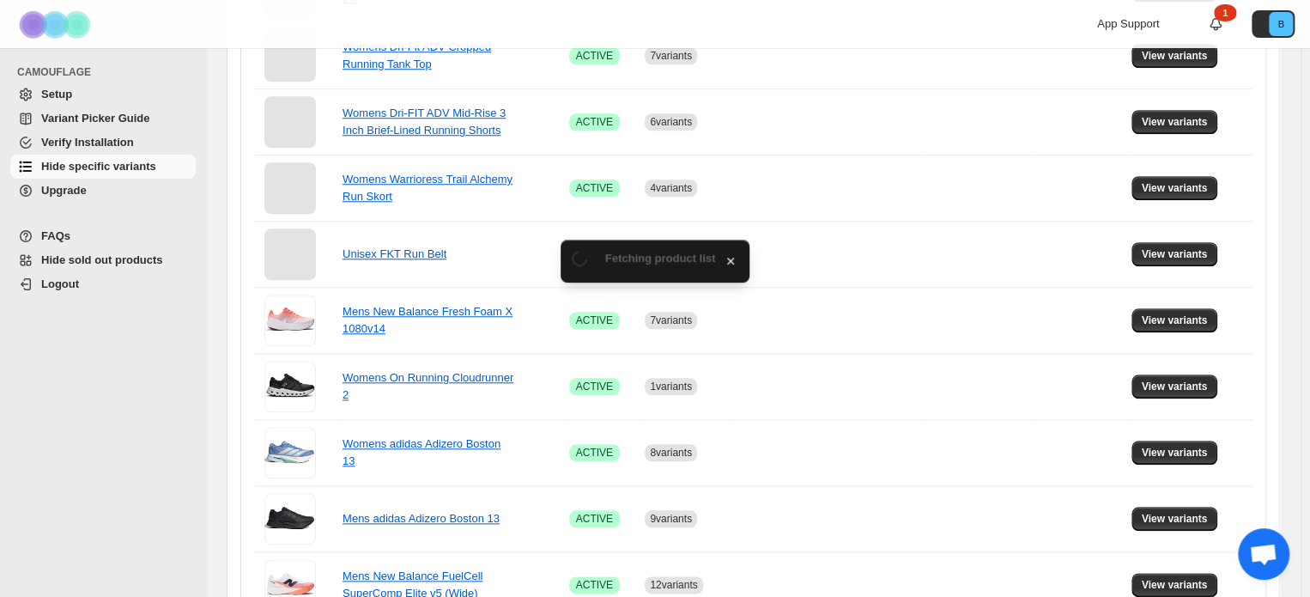
scroll to position [687, 0]
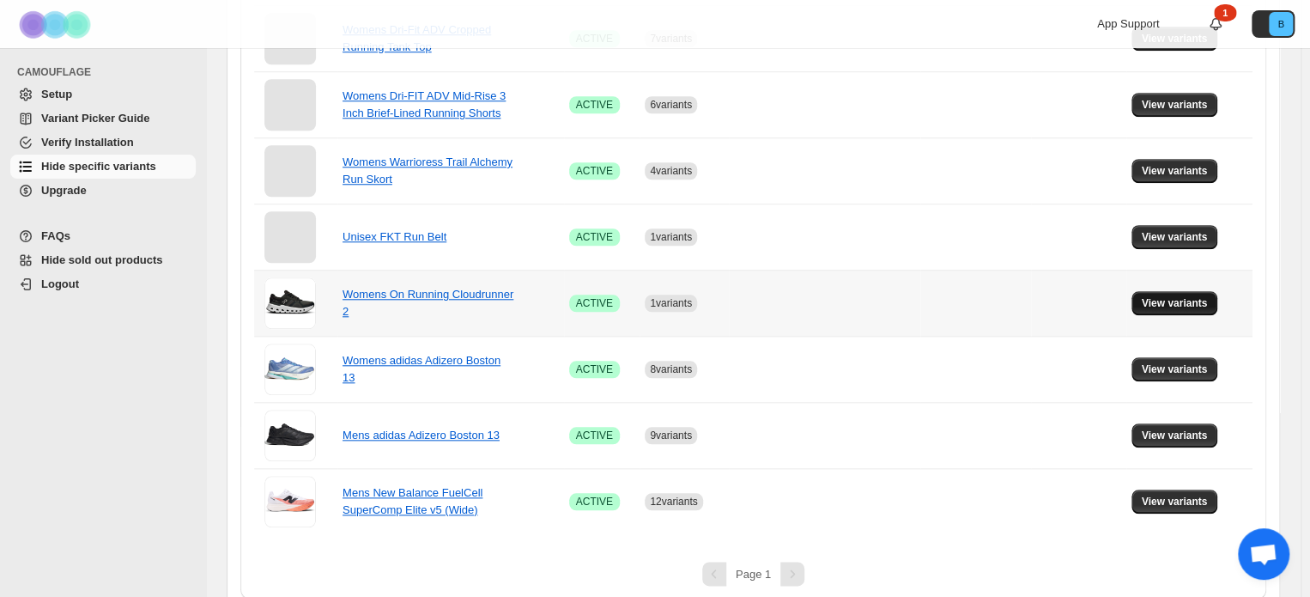
click at [1165, 299] on span "View variants" at bounding box center [1175, 303] width 66 height 14
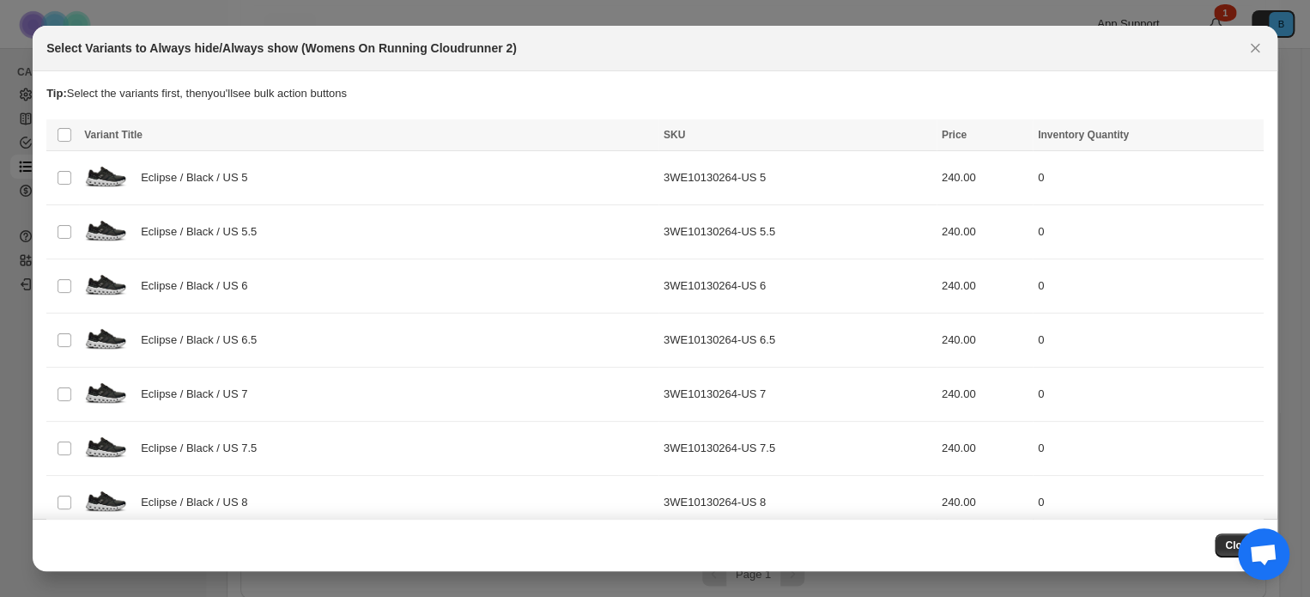
scroll to position [0, 0]
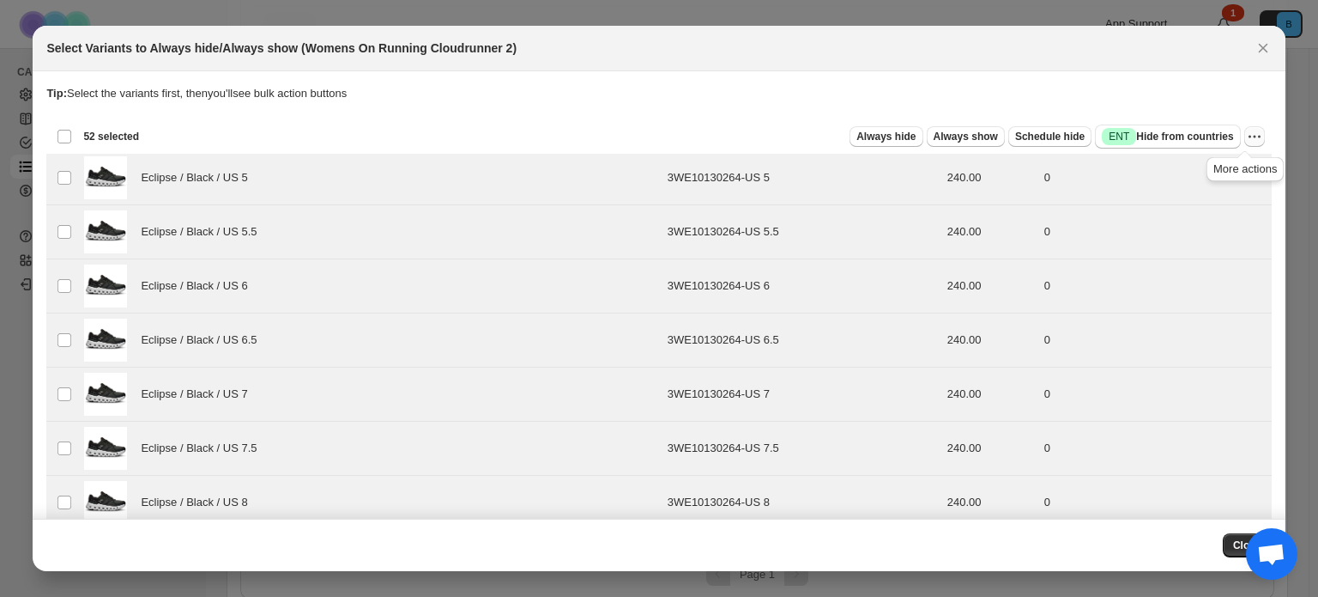
click at [1246, 140] on icon "More actions" at bounding box center [1254, 136] width 17 height 17
click at [1230, 159] on button "Undo always hide" at bounding box center [1183, 169] width 135 height 27
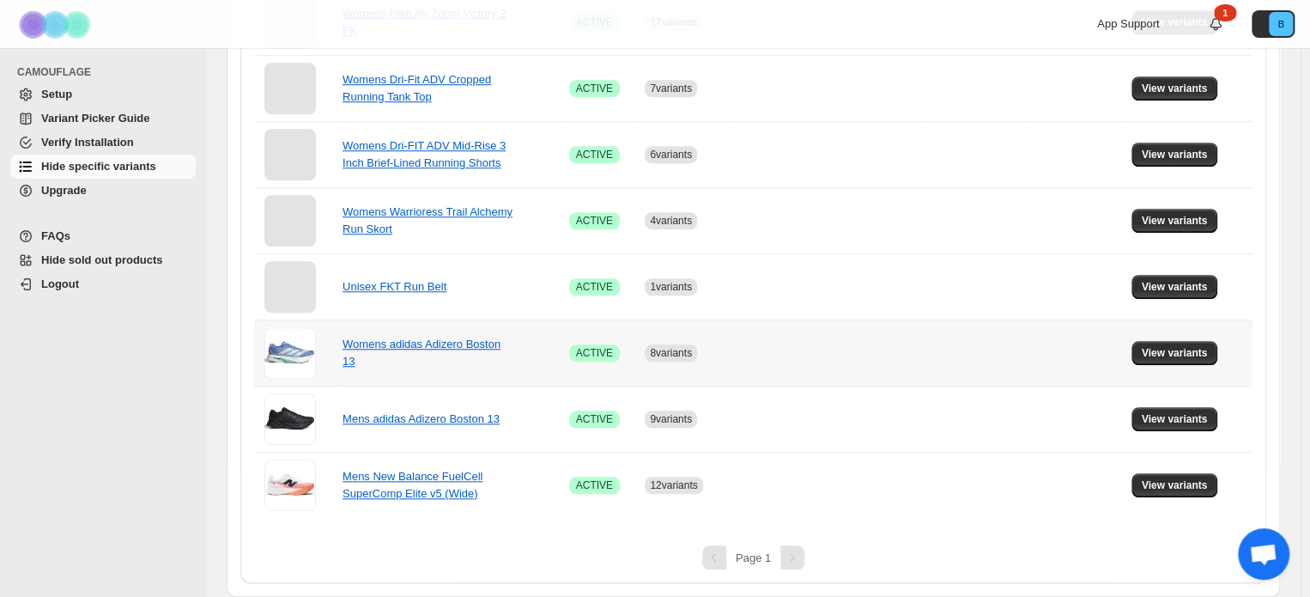
scroll to position [633, 0]
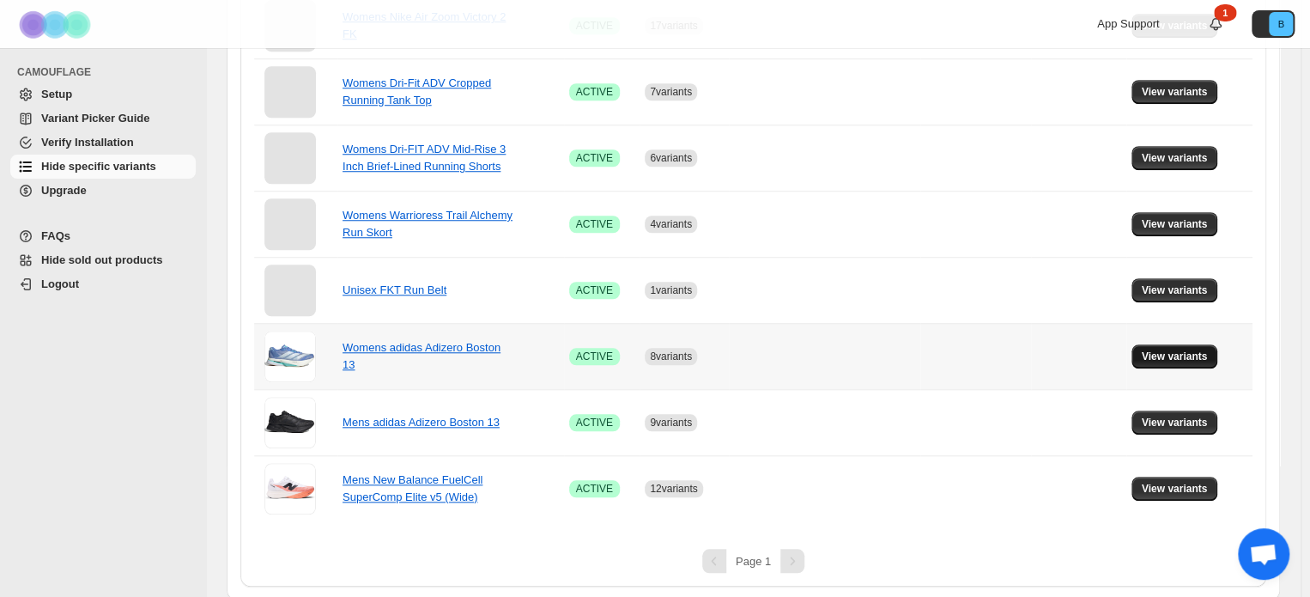
click at [1178, 346] on button "View variants" at bounding box center [1174, 356] width 87 height 24
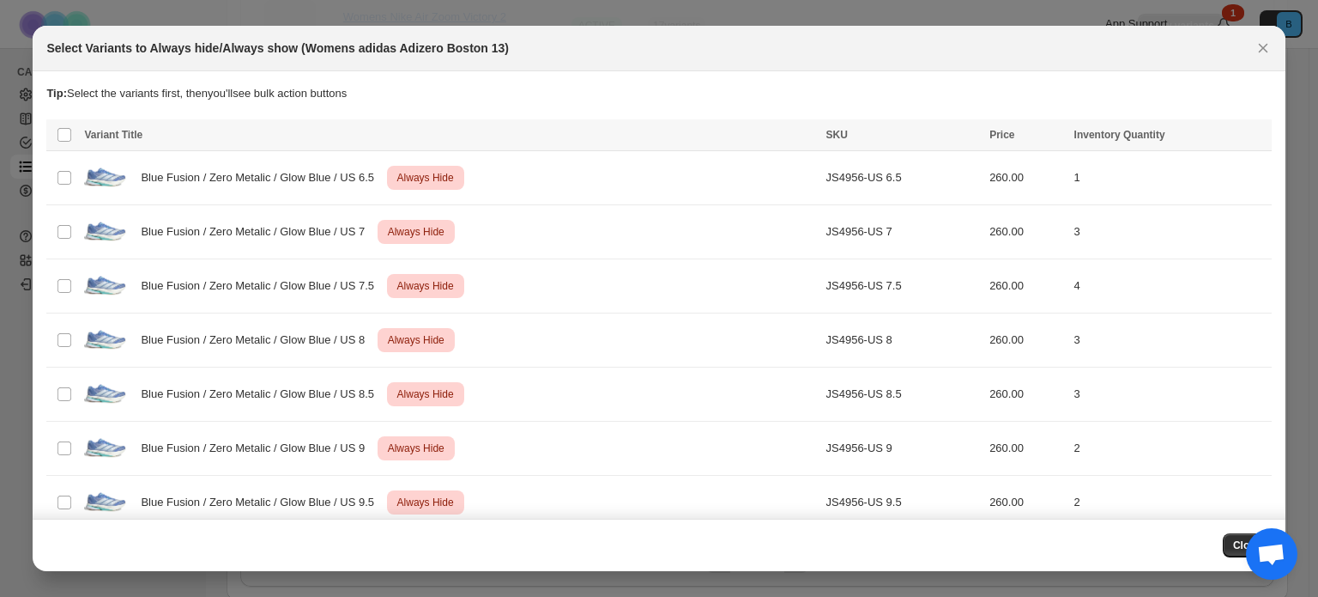
click at [56, 136] on th "Select all product variants" at bounding box center [62, 135] width 33 height 32
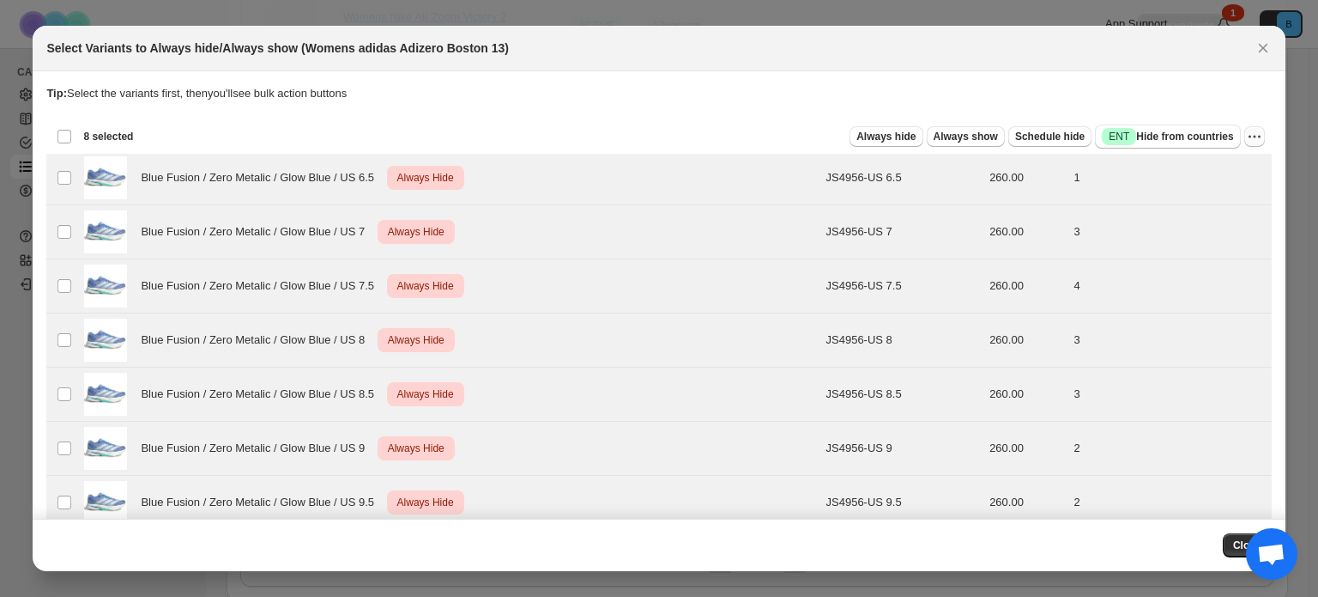
click at [1258, 136] on icon "More actions" at bounding box center [1259, 137] width 3 height 3
click at [1155, 174] on span "Undo always hide" at bounding box center [1165, 169] width 88 height 13
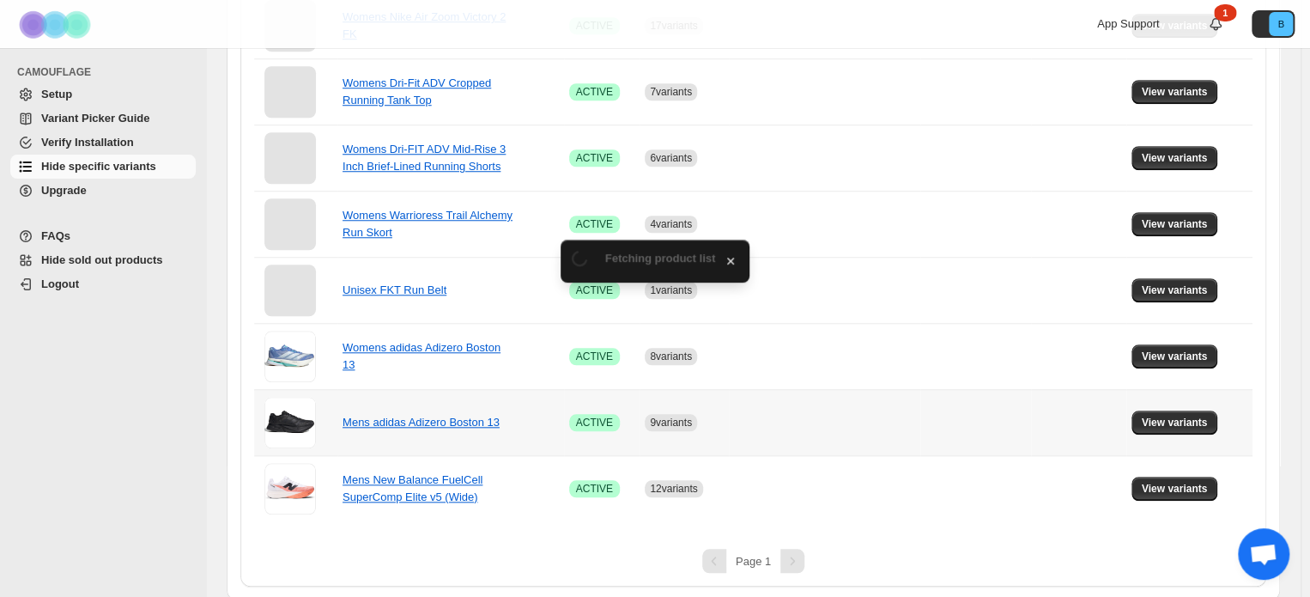
scroll to position [567, 0]
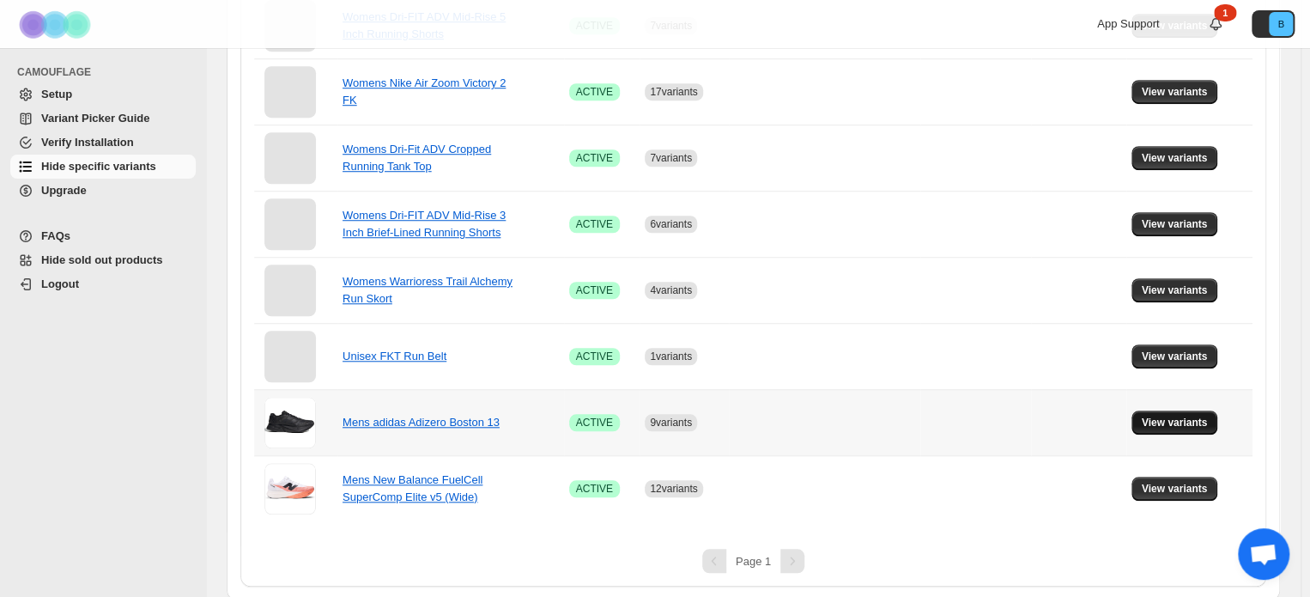
click at [1154, 417] on span "View variants" at bounding box center [1175, 422] width 66 height 14
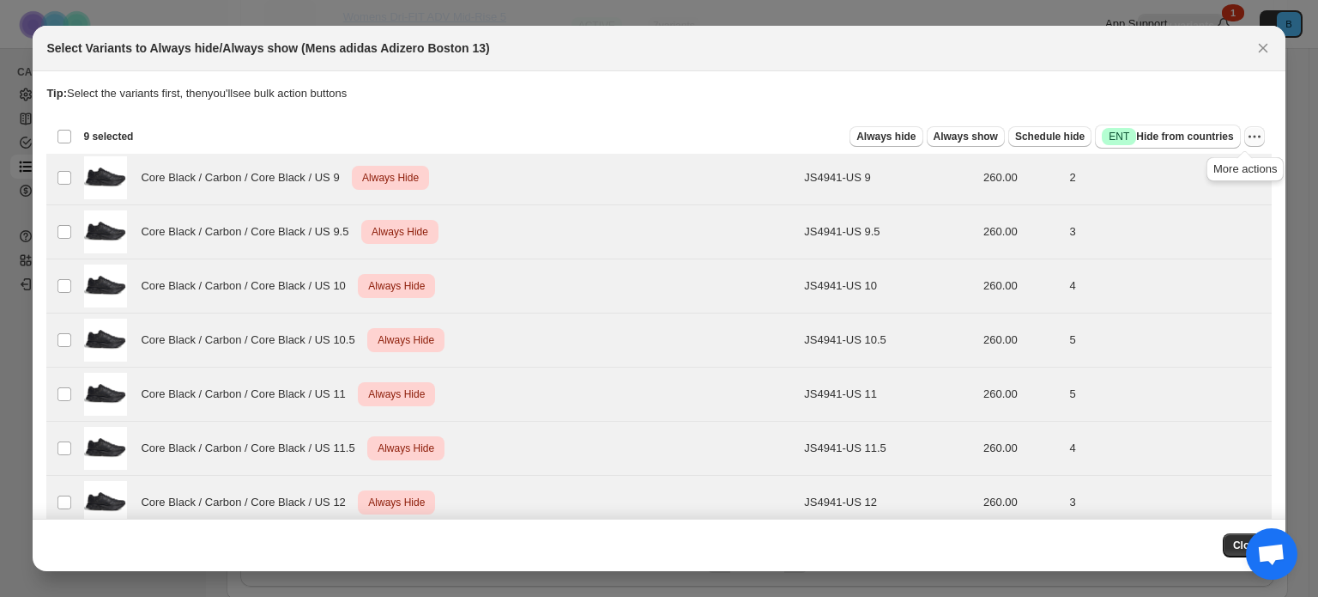
click at [1246, 136] on icon "More actions" at bounding box center [1254, 136] width 17 height 17
click at [1143, 165] on span "Undo always hide" at bounding box center [1165, 169] width 88 height 13
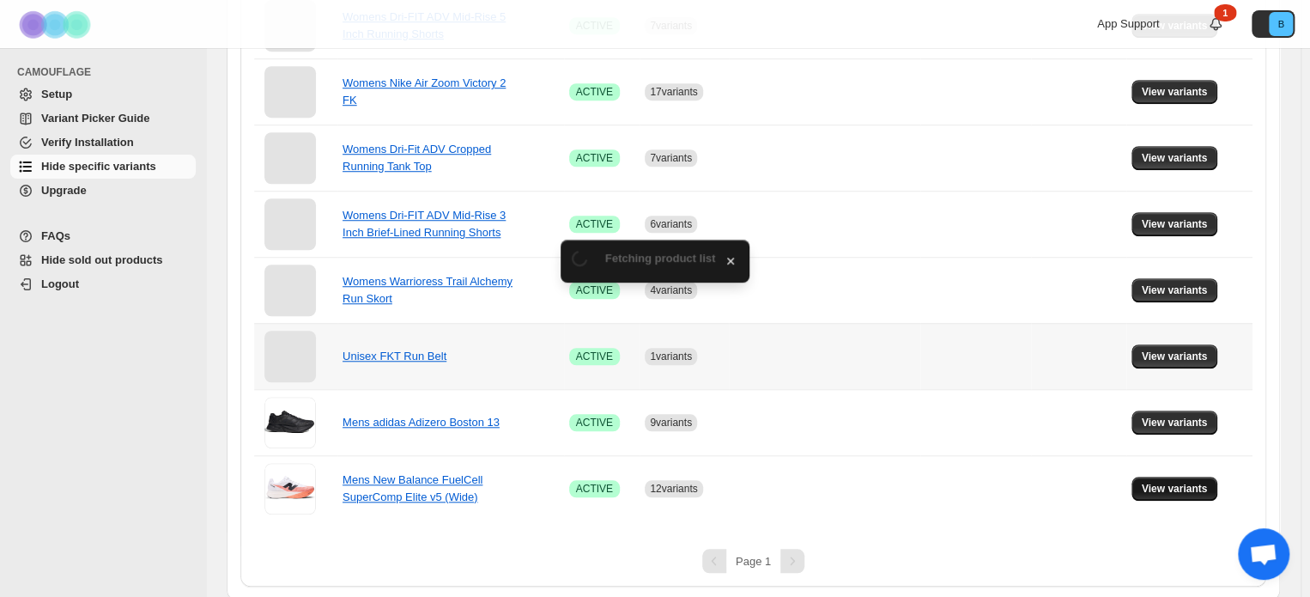
scroll to position [501, 0]
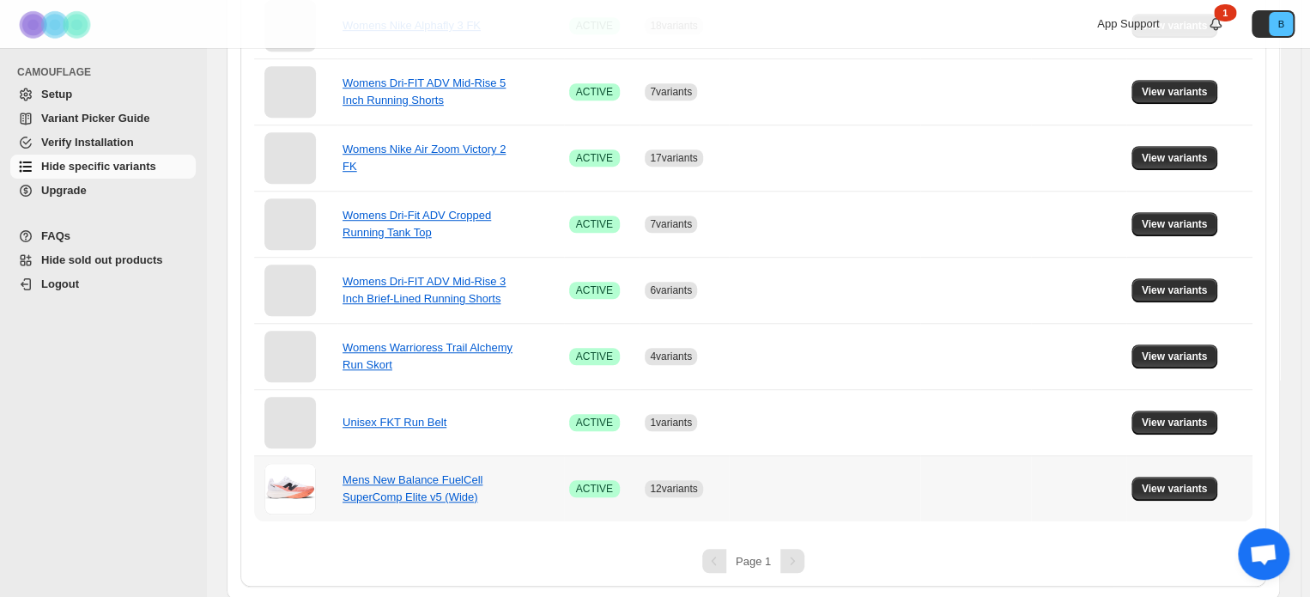
click at [1164, 488] on span "View variants" at bounding box center [1175, 489] width 66 height 14
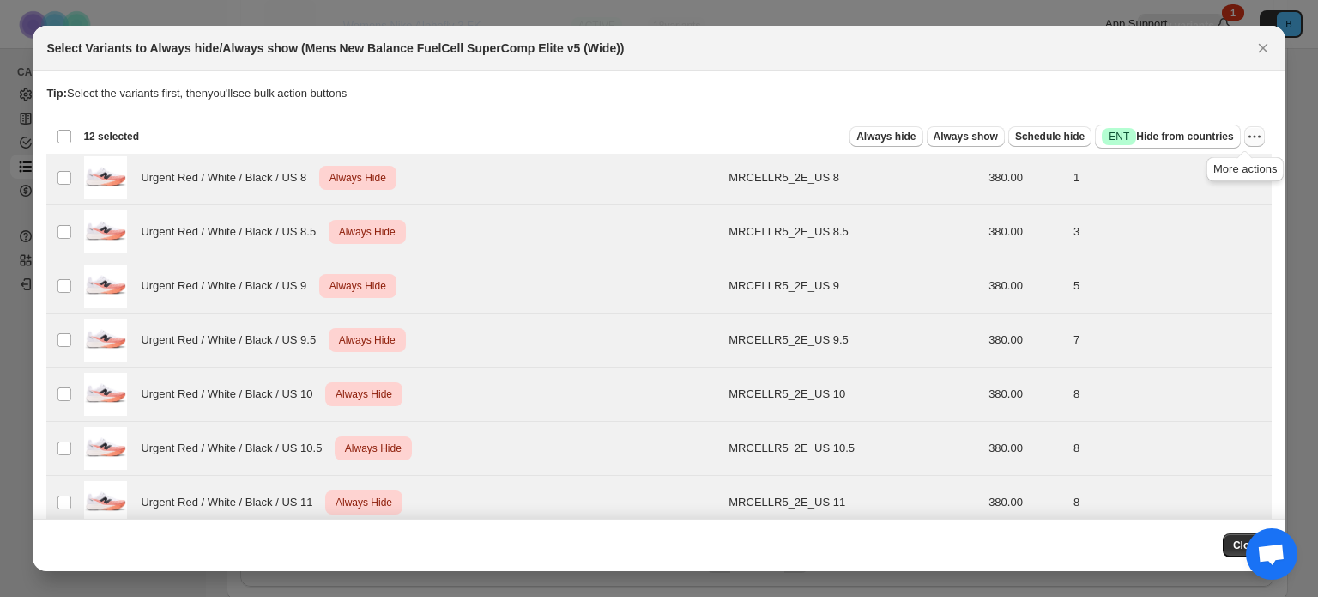
click at [1246, 135] on icon "More actions" at bounding box center [1254, 136] width 17 height 17
click at [1170, 165] on span "Undo always hide" at bounding box center [1165, 169] width 88 height 13
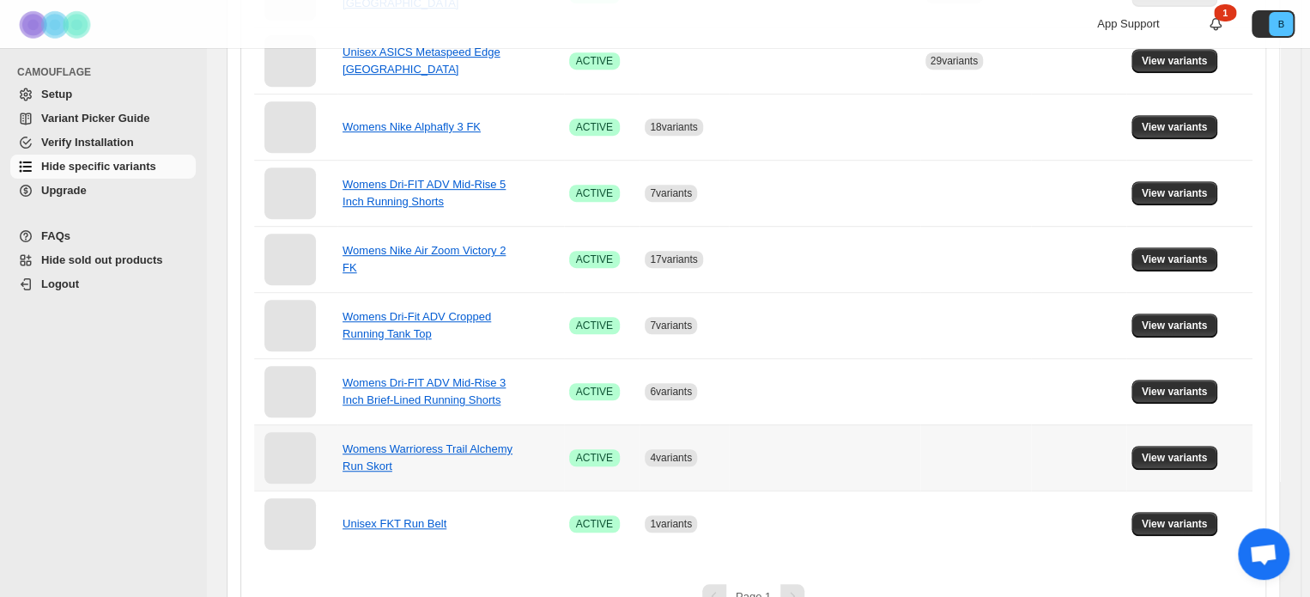
scroll to position [436, 0]
